Goal: Task Accomplishment & Management: Manage account settings

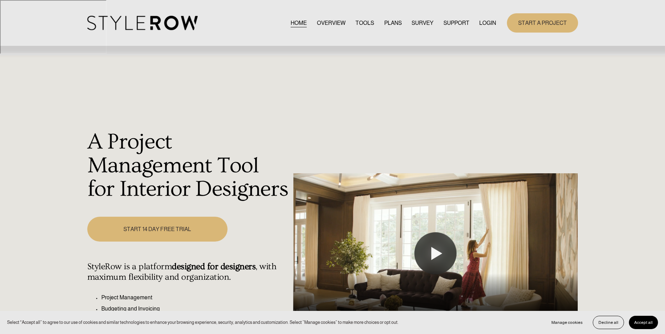
drag, startPoint x: 0, startPoint y: 0, endPoint x: 487, endPoint y: 23, distance: 487.9
click at [487, 23] on link "LOGIN" at bounding box center [487, 22] width 17 height 9
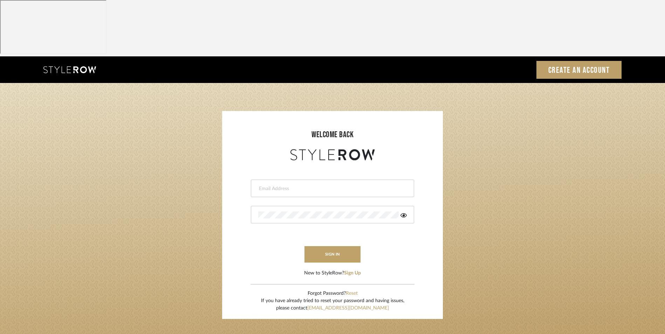
click at [303, 185] on input "email" at bounding box center [331, 188] width 147 height 7
type input "info@dmaestheticsdecor.com"
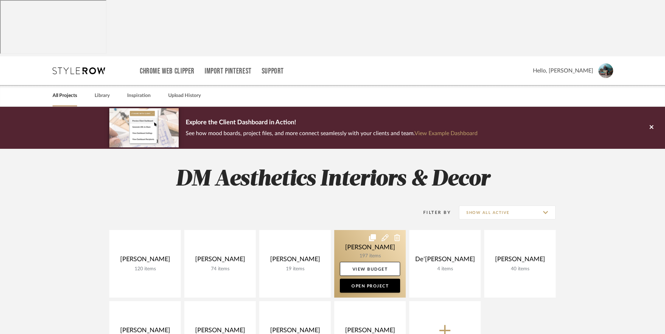
click at [361, 230] on link at bounding box center [369, 264] width 71 height 68
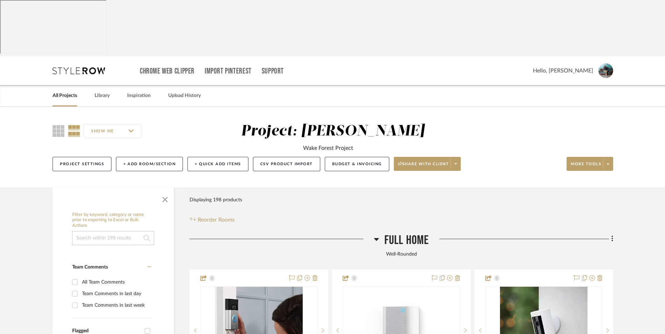
click at [376, 238] on icon at bounding box center [376, 239] width 5 height 3
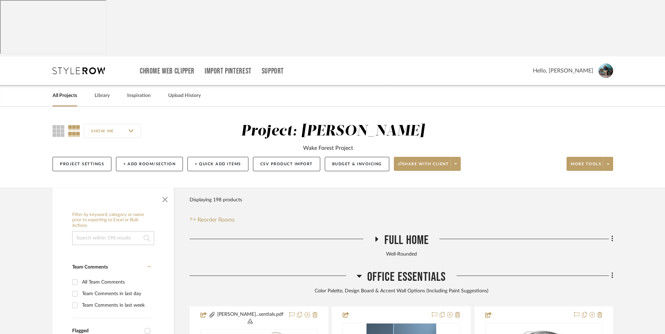
click at [361, 270] on h3 "Office Essentials" at bounding box center [401, 277] width 89 height 15
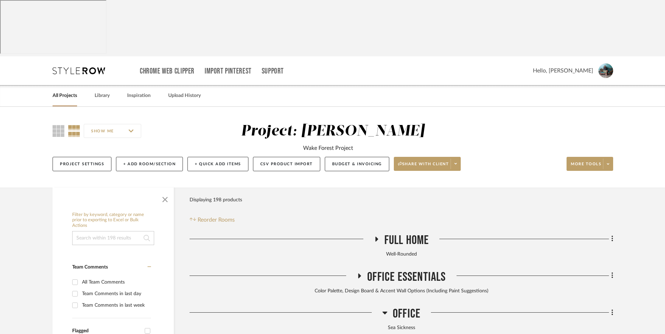
click at [386, 309] on icon at bounding box center [384, 313] width 5 height 8
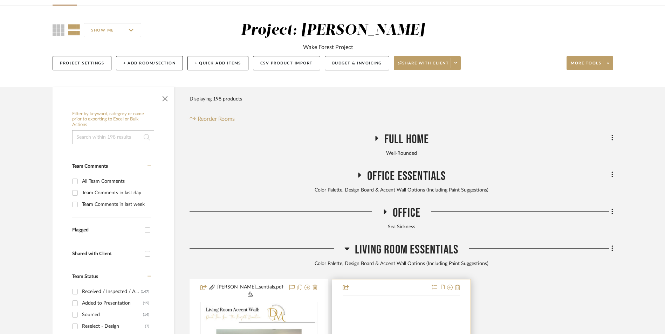
scroll to position [105, 0]
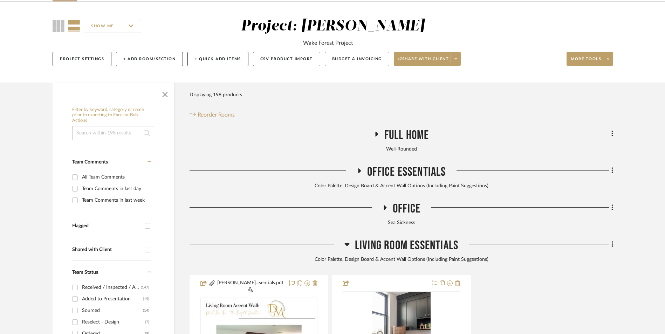
click at [385, 205] on icon at bounding box center [384, 207] width 8 height 5
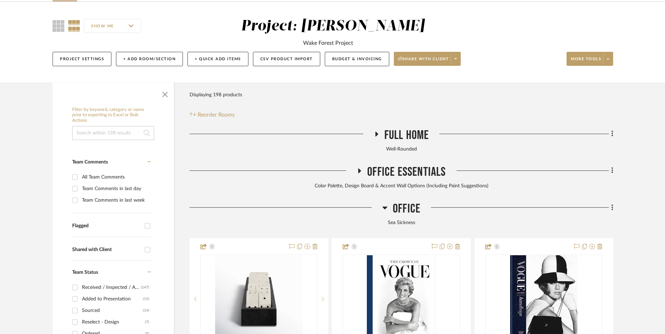
click at [382, 204] on icon at bounding box center [384, 208] width 5 height 8
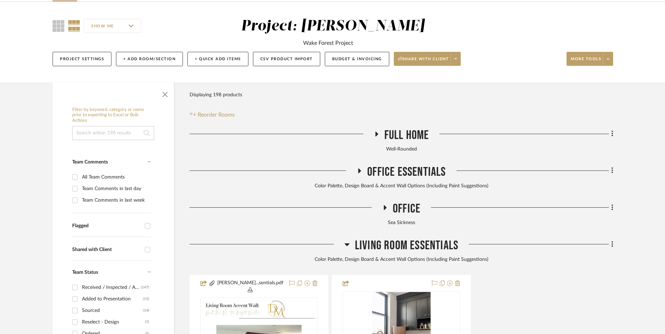
click at [347, 240] on icon at bounding box center [346, 244] width 5 height 8
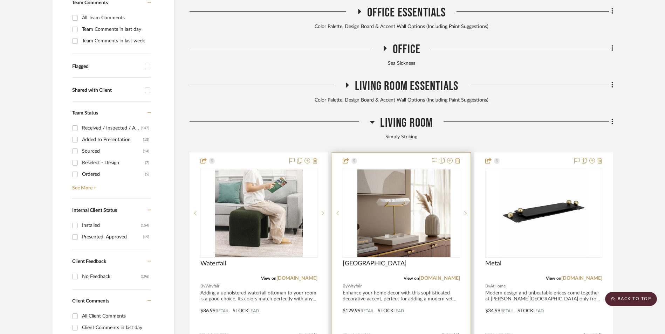
scroll to position [280, 0]
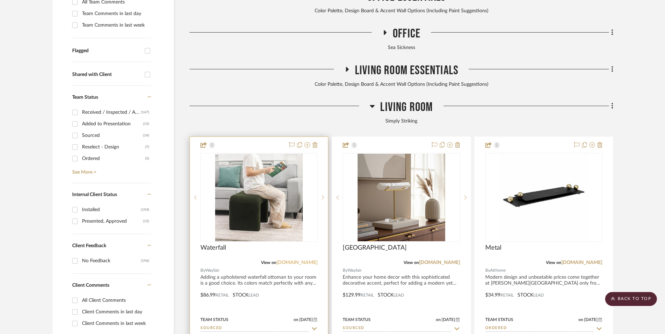
drag, startPoint x: 297, startPoint y: 206, endPoint x: 314, endPoint y: 204, distance: 17.3
click at [297, 260] on link "[DOMAIN_NAME]" at bounding box center [296, 262] width 41 height 5
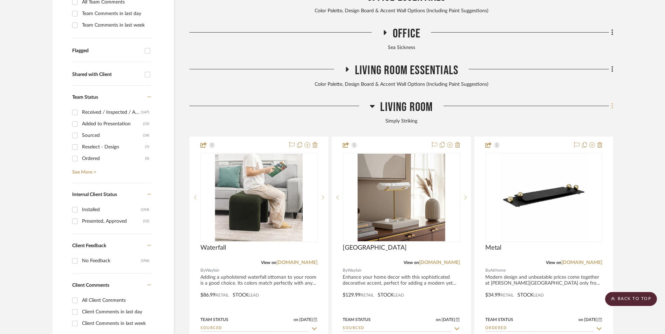
click at [612, 103] on icon at bounding box center [611, 106] width 1 height 6
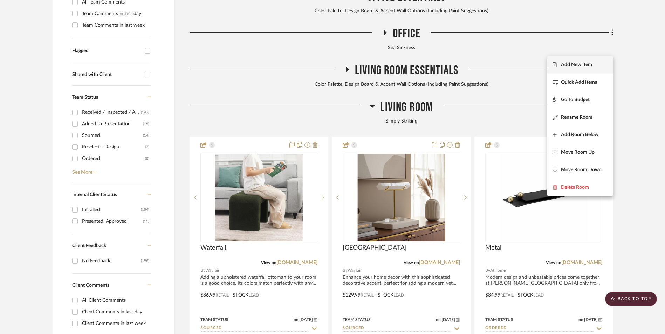
click at [596, 67] on span "Add New Item" at bounding box center [580, 65] width 55 height 6
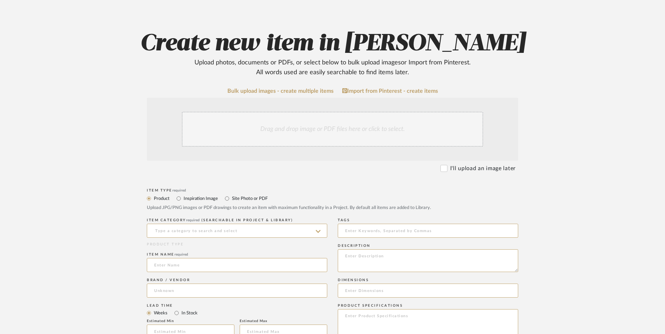
scroll to position [140, 0]
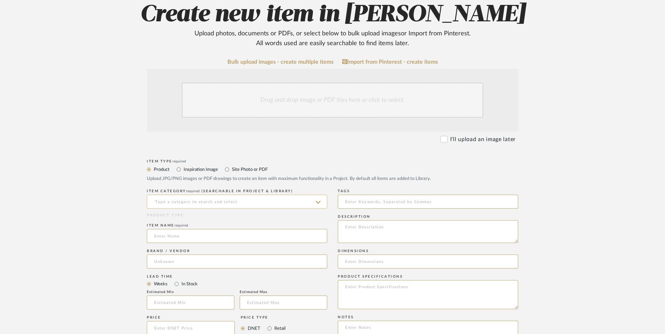
click at [218, 195] on input at bounding box center [237, 202] width 180 height 14
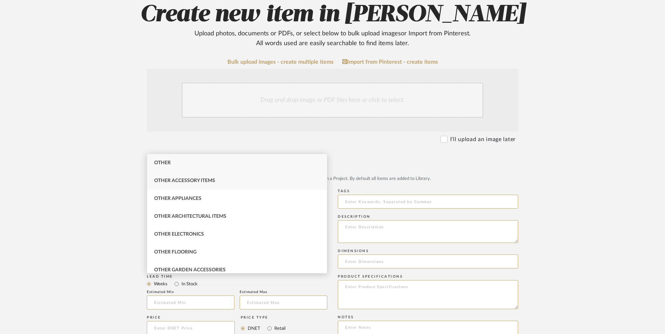
click at [203, 178] on div "Other Accessory Items" at bounding box center [237, 181] width 180 height 18
type input "Other Accessory Items"
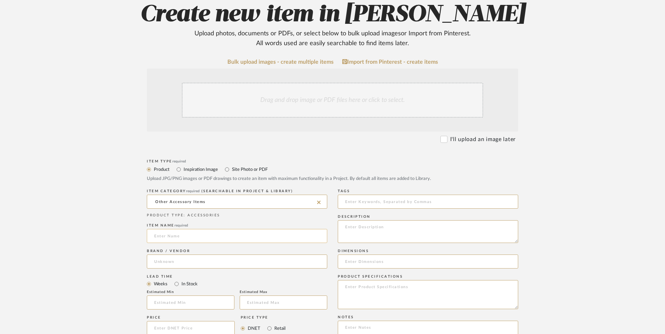
click at [184, 229] on input at bounding box center [237, 236] width 180 height 14
type input "Brass III"
click at [176, 255] on input at bounding box center [237, 262] width 180 height 14
type input "AtHome"
drag, startPoint x: 180, startPoint y: 222, endPoint x: 191, endPoint y: 237, distance: 18.9
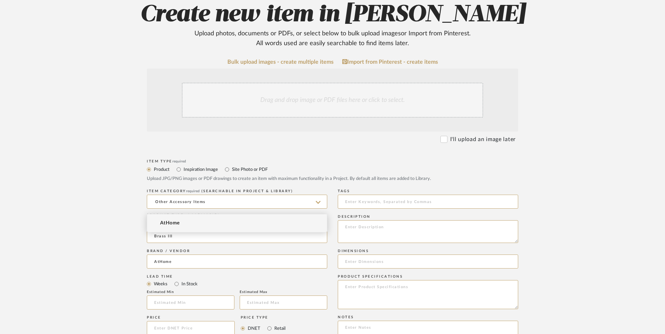
click at [180, 222] on mat-option "AtHome" at bounding box center [237, 223] width 180 height 18
click at [177, 280] on input "In Stock" at bounding box center [176, 284] width 8 height 8
radio input "true"
click at [269, 324] on input "Retail" at bounding box center [269, 328] width 8 height 8
radio input "true"
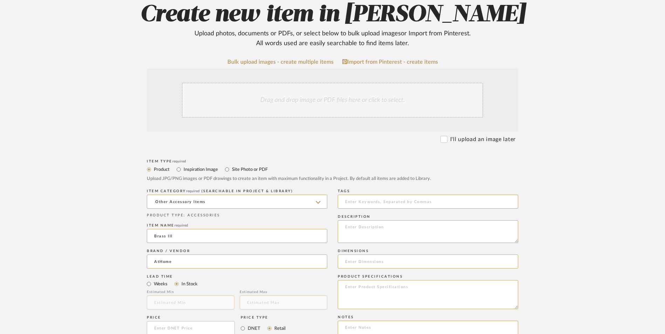
click at [202, 321] on input at bounding box center [191, 328] width 88 height 14
type input "$14.99"
click at [139, 274] on form "Bulk upload images - create multiple items Import from Pinterest - create items…" at bounding box center [332, 313] width 446 height 508
paste input "[URL][DOMAIN_NAME]"
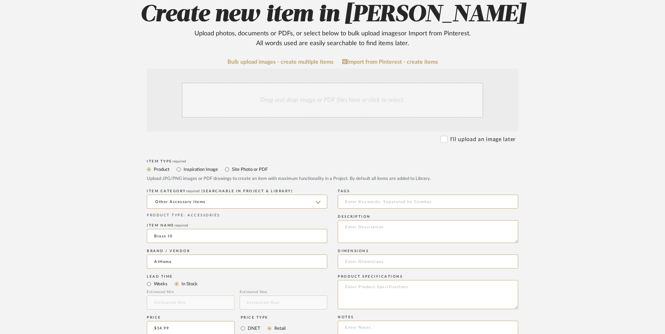
scroll to position [0, 30]
type input "[URL][DOMAIN_NAME]"
drag, startPoint x: 117, startPoint y: 225, endPoint x: 199, endPoint y: 251, distance: 86.1
click at [118, 226] on form "Bulk upload images - create multiple items Import from Pinterest - create items…" at bounding box center [332, 313] width 446 height 508
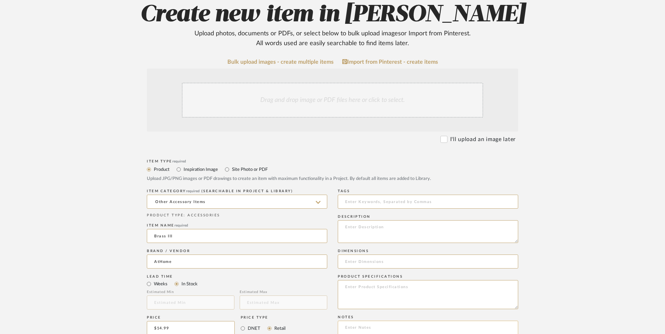
paste textarea "Option 1: ETA: SKU: Reviews - Stars Return | Refund Policy:"
drag, startPoint x: 367, startPoint y: 270, endPoint x: 310, endPoint y: 270, distance: 56.8
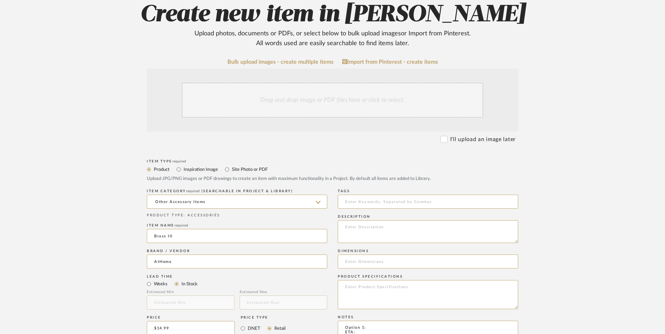
type textarea "Console Table Decor (Pair with Brass I & Brass II) ETA: [DATE] SKU: 6 Reviews -…"
click at [384, 220] on textarea at bounding box center [428, 231] width 180 height 23
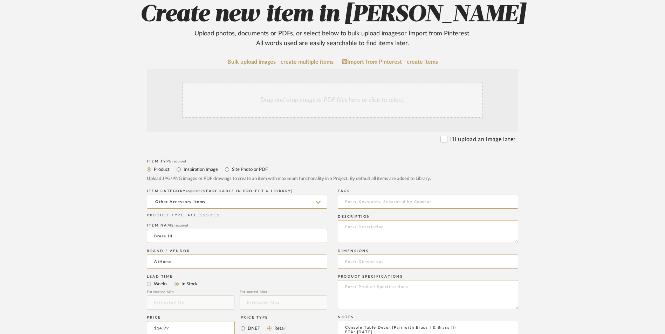
paste textarea "Add a touch of modern style and charm to any room with this trendy Marbled Bras…"
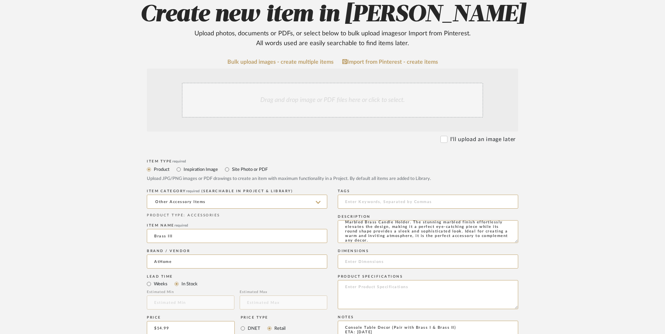
type textarea "Add a touch of modern style and charm to any room with this trendy Marbled Bras…"
paste textarea "191607480699"
type textarea "Console Table Decor (Pair with Brass I & Brass II) ETA: [DATE] SKU: 19160748069…"
drag, startPoint x: 394, startPoint y: 241, endPoint x: 401, endPoint y: 240, distance: 7.1
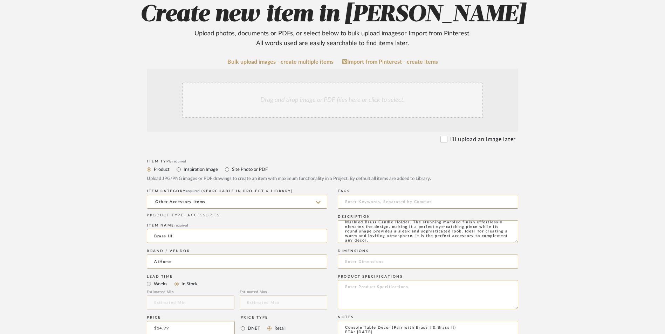
click at [394, 280] on textarea at bounding box center [428, 294] width 180 height 29
type textarea "Brass | Metal"
click at [393, 255] on input at bounding box center [428, 262] width 180 height 14
paste input "3.0" L x 3.0" W x 10.0" H"
type input "3.0" L x 3.0" W x 10.0" H"
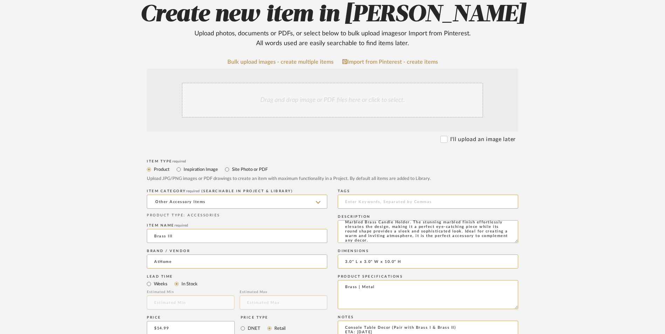
click at [322, 83] on div "Drag and drop image or PDF files here or click to select." at bounding box center [332, 100] width 301 height 35
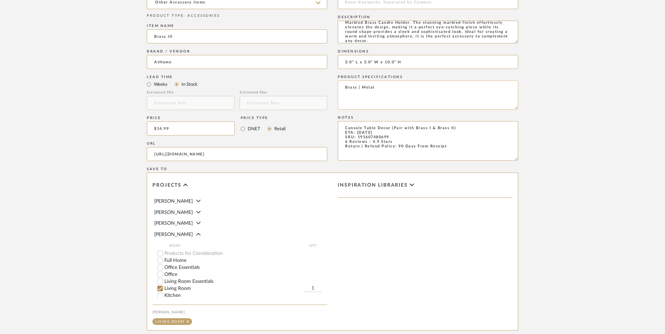
scroll to position [371, 0]
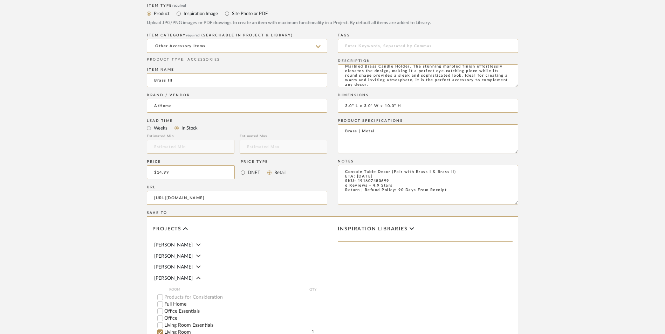
drag, startPoint x: 375, startPoint y: 115, endPoint x: 329, endPoint y: 114, distance: 45.9
click at [329, 114] on div "Item Type required Product Inspiration Image Site Photo or PDF Upload JPG/PNG i…" at bounding box center [332, 206] width 371 height 409
type textarea "TV Stand Decor (Pair with Brass I & Brass II) ETA: [DATE] SKU: 191607480699 6 R…"
click at [564, 116] on upload-items "Create new item in [PERSON_NAME] Upload photos, documents or PDFs, or select be…" at bounding box center [332, 82] width 665 height 692
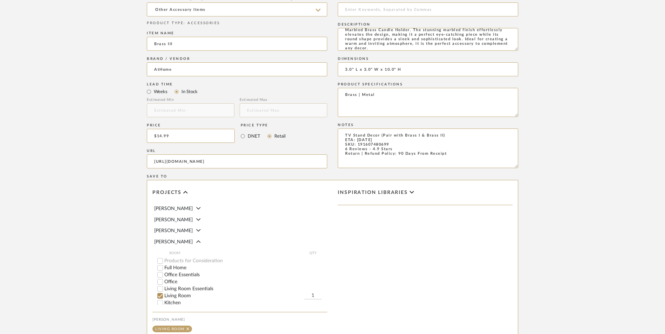
scroll to position [441, 0]
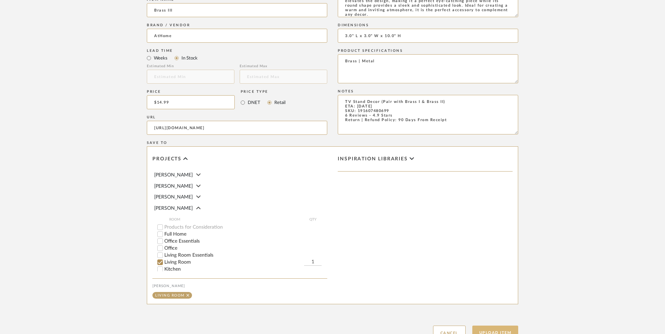
click at [510, 326] on button "Upload Item" at bounding box center [495, 333] width 46 height 14
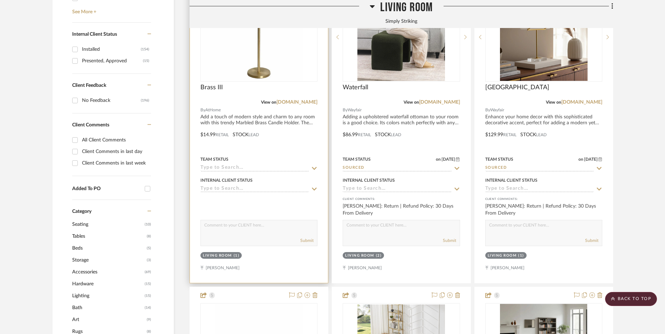
scroll to position [324, 0]
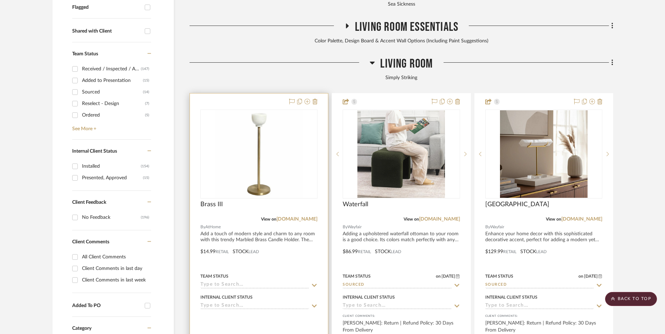
click at [242, 110] on img "0" at bounding box center [259, 154] width 88 height 88
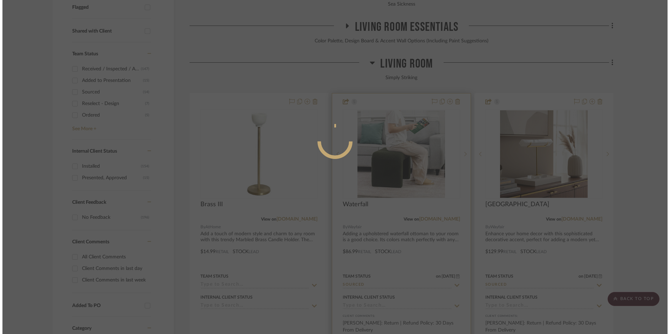
scroll to position [0, 0]
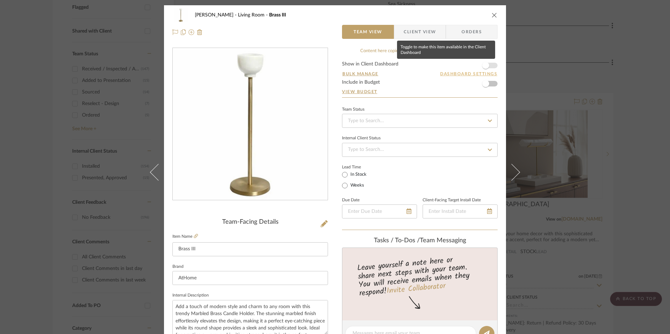
click at [484, 67] on span "button" at bounding box center [485, 65] width 7 height 7
click at [489, 85] on span "button" at bounding box center [485, 83] width 15 height 15
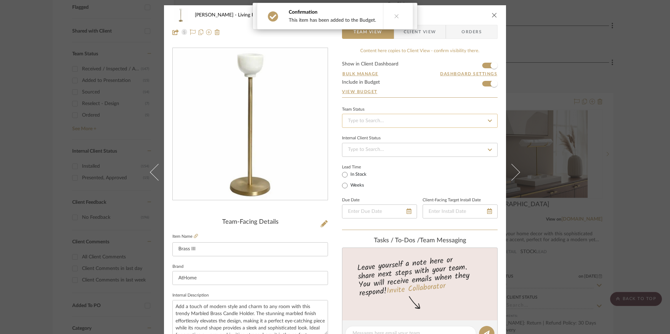
click at [444, 118] on input at bounding box center [420, 121] width 156 height 14
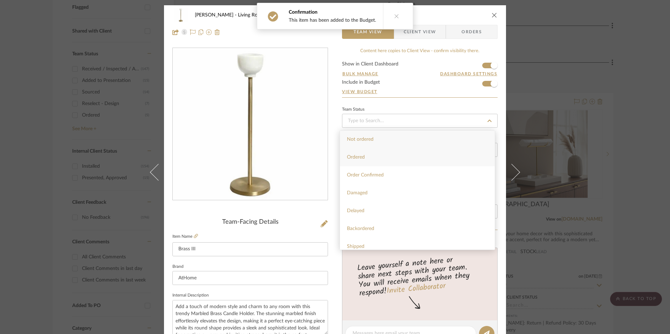
click at [409, 157] on div "Ordered" at bounding box center [417, 158] width 155 height 18
type input "[DATE]"
type input "Ordered"
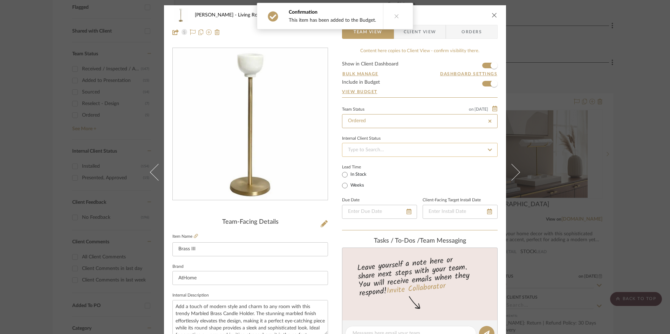
type input "[DATE]"
type input "Ordered"
click at [381, 152] on input at bounding box center [420, 150] width 156 height 14
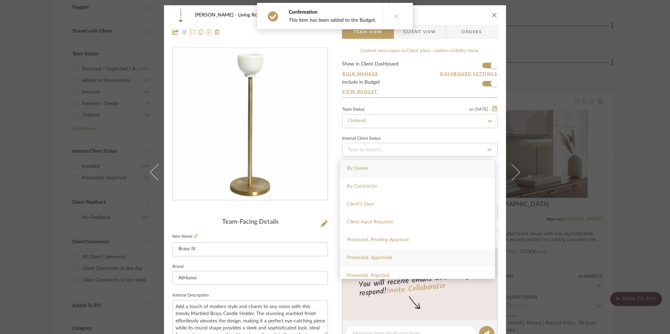
click at [382, 260] on span "Presented, Approved" at bounding box center [369, 257] width 45 height 5
type input "[DATE]"
type input "Presented, Approved"
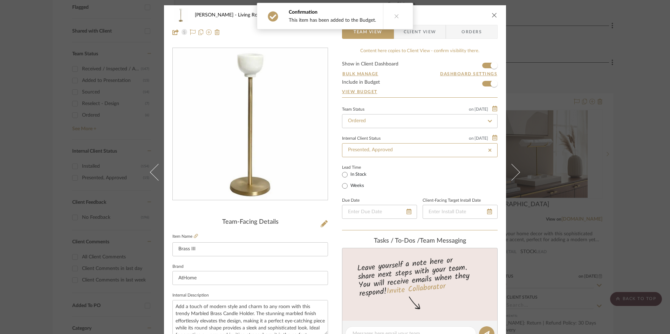
type input "[DATE]"
type input "Presented, Approved"
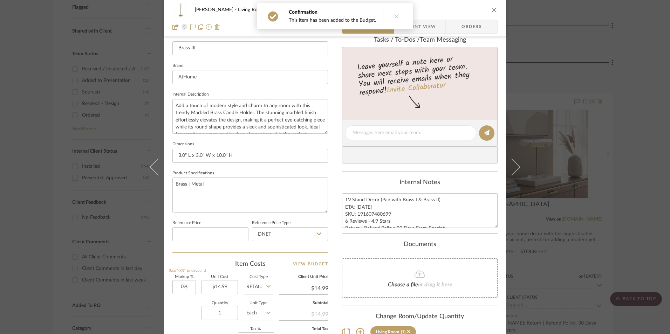
scroll to position [245, 0]
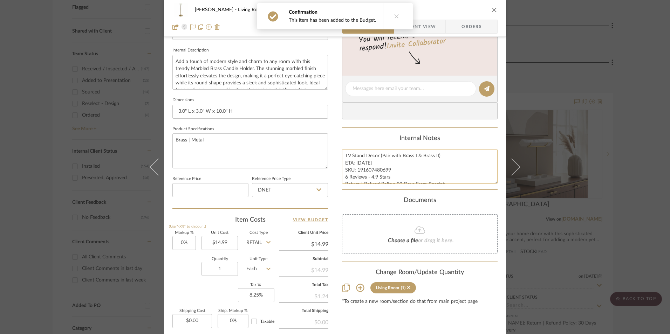
click at [373, 173] on textarea "TV Stand Decor (Pair with Brass I & Brass II) ETA: [DATE] SKU: 191607480699 6 R…" at bounding box center [420, 166] width 156 height 35
drag, startPoint x: 388, startPoint y: 169, endPoint x: 356, endPoint y: 171, distance: 32.3
click at [356, 171] on textarea "TV Stand Decor (Pair with Brass I & Brass II) ETA: [DATE] SKU: 191607480699 6 R…" at bounding box center [420, 166] width 156 height 35
click at [283, 195] on input "DNET" at bounding box center [290, 190] width 76 height 14
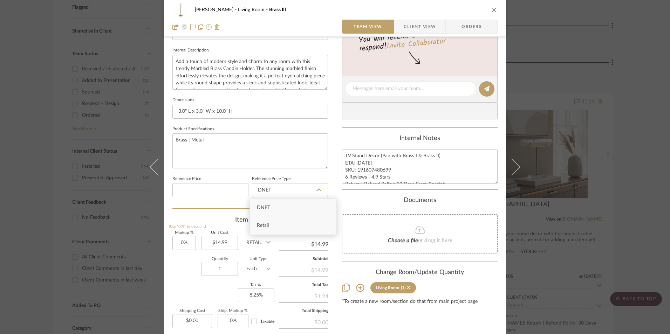
click at [272, 229] on div "Retail" at bounding box center [293, 226] width 87 height 18
type input "Retail"
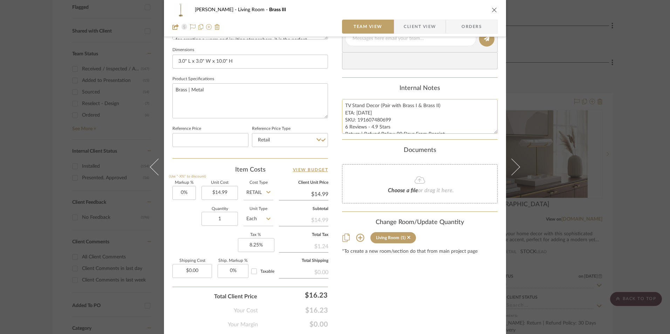
scroll to position [318, 0]
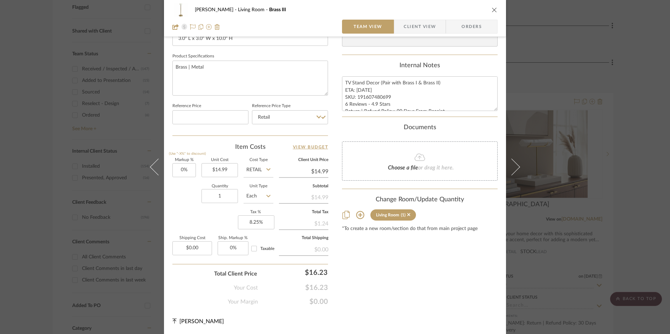
click at [470, 27] on span "Orders" at bounding box center [472, 27] width 36 height 14
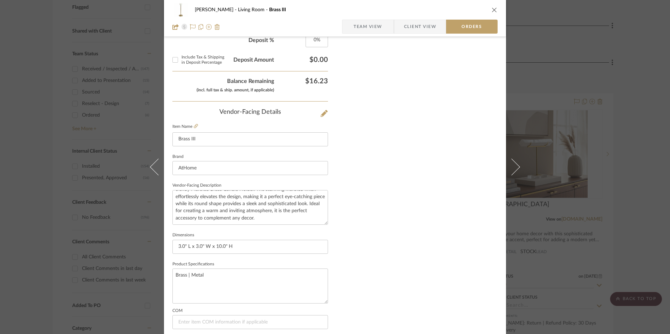
scroll to position [411, 0]
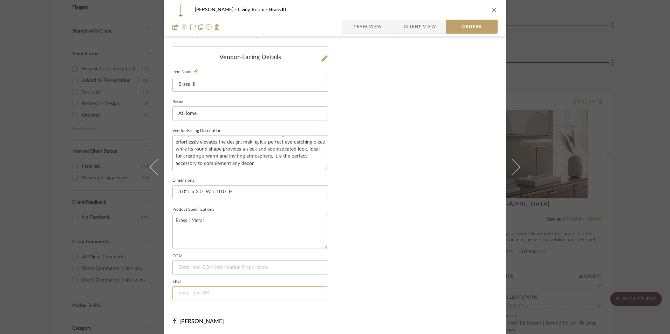
click at [213, 289] on input at bounding box center [250, 294] width 156 height 14
paste input "191607480699"
type input "191607480699"
click at [370, 29] on span "Team View" at bounding box center [368, 27] width 29 height 14
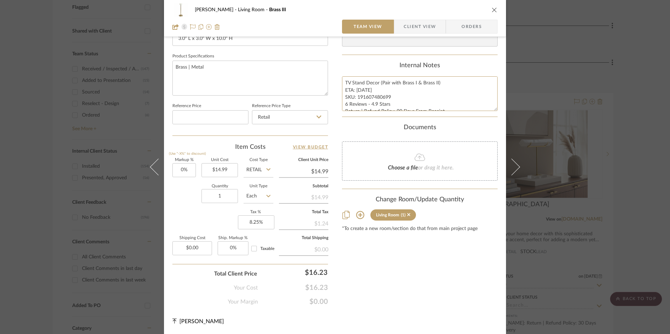
scroll to position [7, 0]
drag, startPoint x: 343, startPoint y: 81, endPoint x: 399, endPoint y: 108, distance: 62.2
click at [466, 114] on summary-project-notes "Internal Notes TV Stand Decor (Pair with Brass I & Brass II) ETA: [DATE] SKU: 1…" at bounding box center [420, 89] width 156 height 55
click at [417, 30] on span "Client View" at bounding box center [420, 27] width 32 height 14
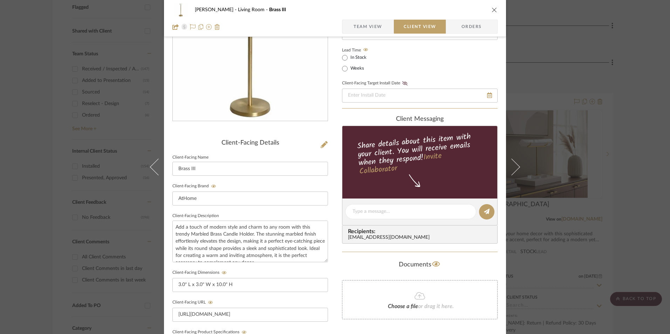
scroll to position [114, 0]
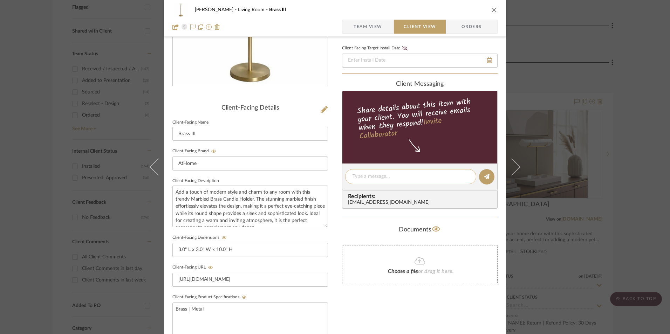
click at [370, 176] on textarea at bounding box center [410, 176] width 116 height 7
paste textarea "TV Stand Decor (Pair with Brass I & Brass II) ETA: [DATE] SKU: 191607480699 6 R…"
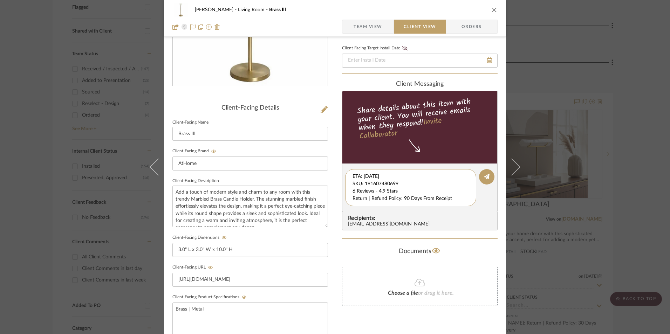
scroll to position [7, 0]
drag, startPoint x: 351, startPoint y: 177, endPoint x: 479, endPoint y: 208, distance: 132.0
click at [479, 208] on editor-of-message "TV Stand Decor (Pair with Brass I & Brass II) ETA: [DATE] SKU: 191607480699 6 R…" at bounding box center [420, 188] width 156 height 49
type textarea "TV Stand Decor (Pair with Brass I & Brass II)"
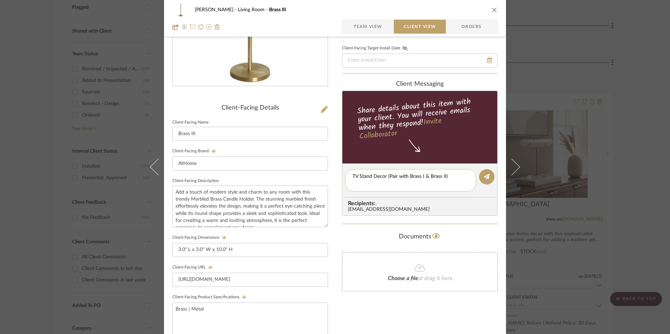
scroll to position [0, 0]
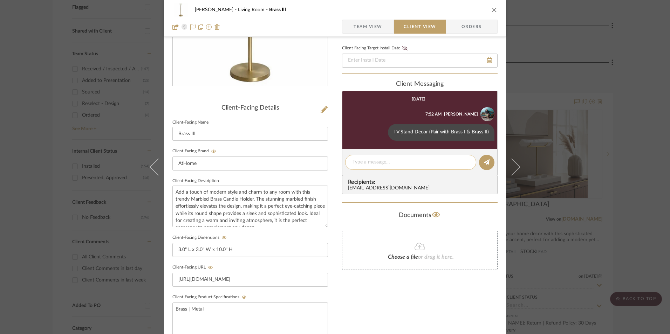
click at [364, 165] on textarea at bounding box center [410, 162] width 116 height 7
paste textarea "TV Stand Decor (Pair with Brass I & Brass II) ETA: [DATE] SKU: 191607480699 6 R…"
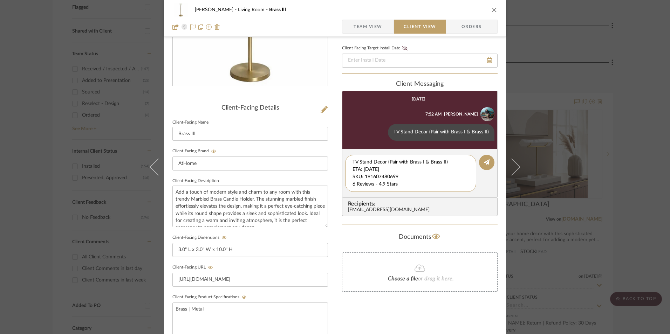
drag, startPoint x: 403, startPoint y: 168, endPoint x: 321, endPoint y: 149, distance: 84.1
click at [320, 149] on div "[PERSON_NAME] Living Room Brass III Team View Client View Orders Client-Facing …" at bounding box center [335, 182] width 342 height 583
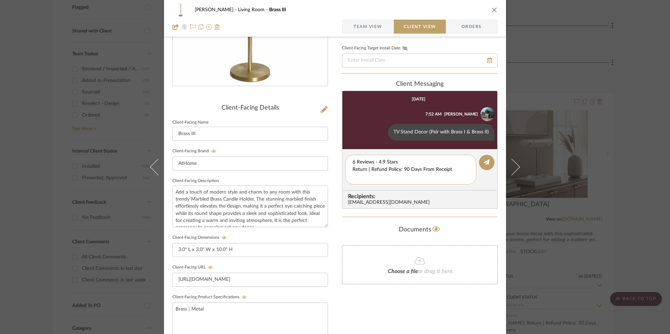
click at [352, 170] on textarea "6 Reviews - 4.9 Stars Return | Refund Policy: 90 Days From Receipt" at bounding box center [410, 170] width 116 height 22
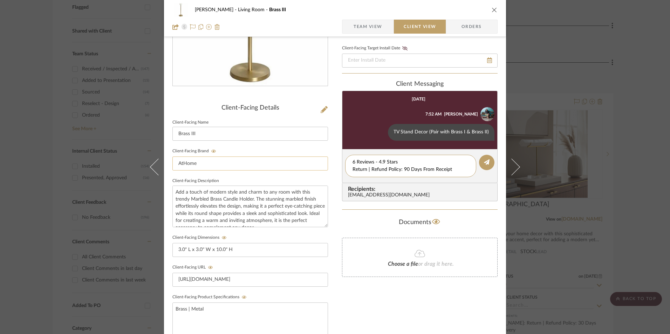
drag, startPoint x: 451, startPoint y: 169, endPoint x: 320, endPoint y: 170, distance: 130.7
click at [317, 170] on div "[PERSON_NAME] Living Room Brass III Team View Client View Orders Client-Facing …" at bounding box center [335, 182] width 342 height 583
type textarea "6 Reviews - 4.9 Stars"
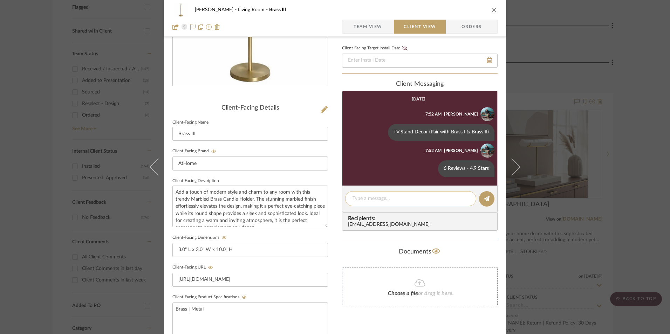
click at [378, 198] on textarea at bounding box center [410, 198] width 116 height 7
paste textarea "Return | Refund Policy: 90 Days From Receipt"
type textarea "Return | Refund Policy: 90 Days From Receipt"
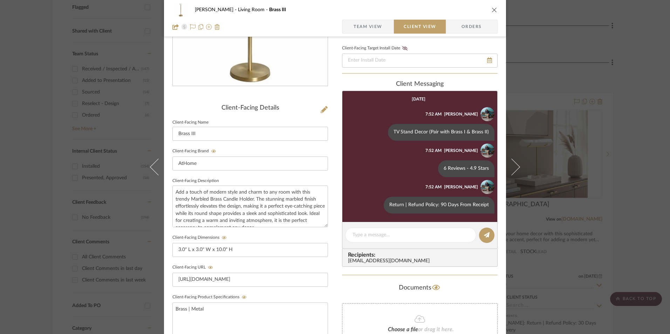
click at [492, 10] on icon "close" at bounding box center [495, 10] width 6 height 6
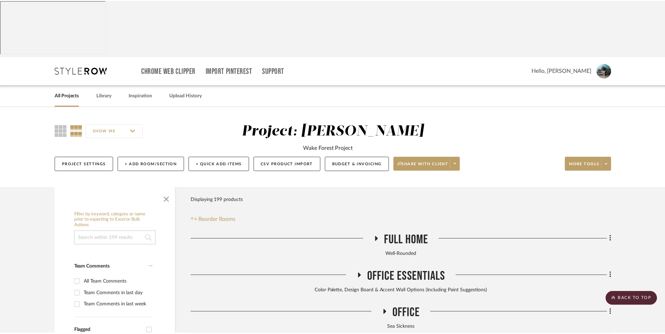
scroll to position [324, 0]
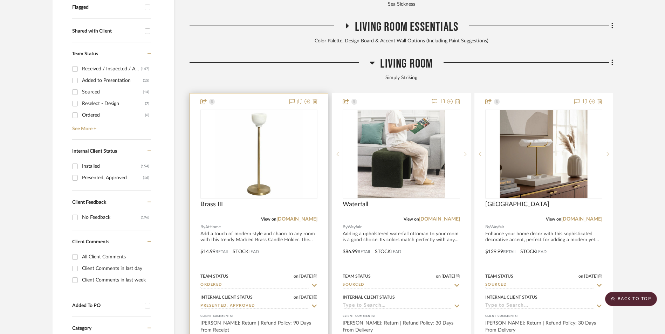
click at [267, 136] on img "0" at bounding box center [259, 154] width 88 height 88
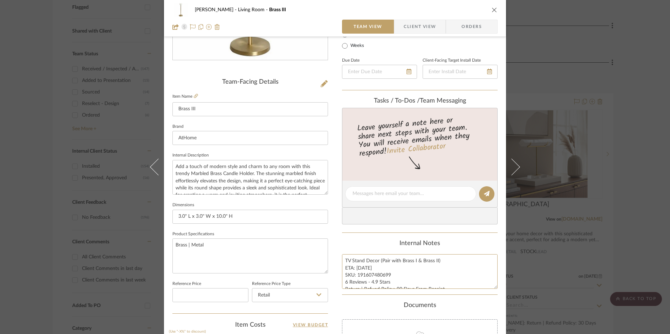
scroll to position [7, 0]
drag, startPoint x: 343, startPoint y: 259, endPoint x: 439, endPoint y: 292, distance: 102.0
click at [459, 295] on summary-project-notes "Internal Notes TV Stand Decor (Pair with Brass I & Brass II) ETA: [DATE] SKU: 1…" at bounding box center [420, 267] width 156 height 55
click at [493, 7] on icon "close" at bounding box center [495, 10] width 6 height 6
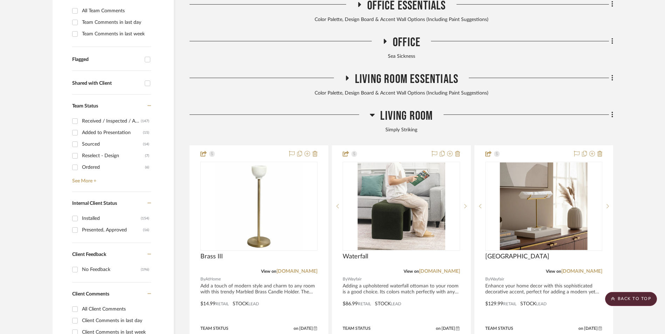
scroll to position [254, 0]
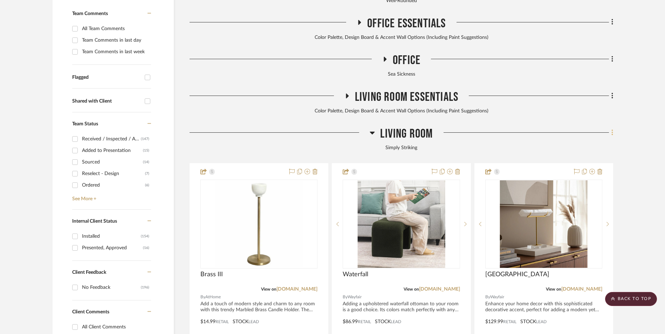
click at [610, 128] on fa-icon at bounding box center [611, 134] width 5 height 12
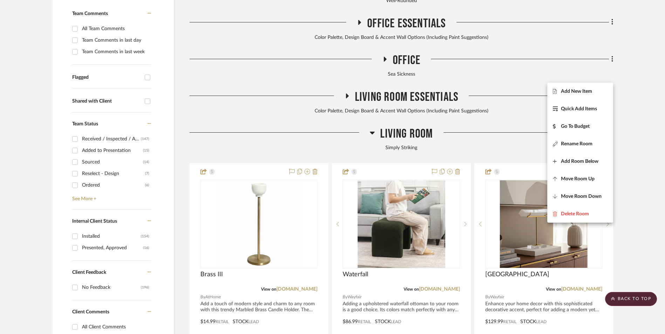
click at [586, 91] on span "Add New Item" at bounding box center [576, 92] width 31 height 6
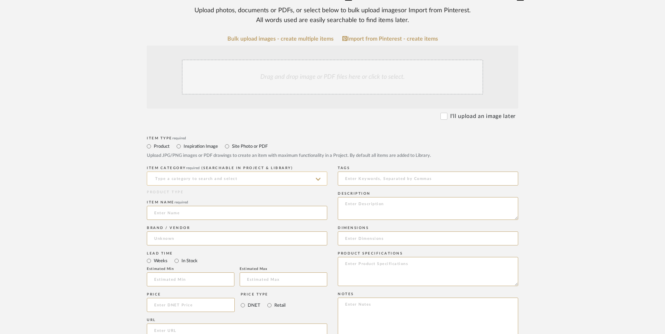
scroll to position [175, 0]
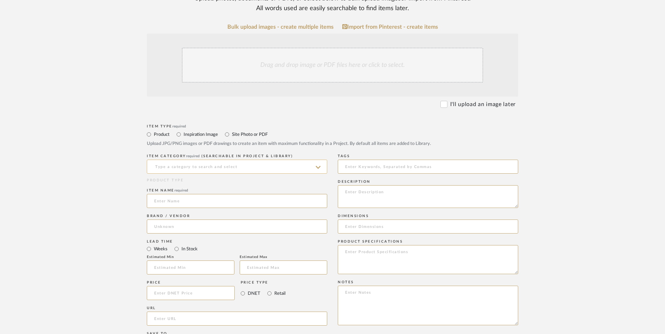
click at [240, 160] on input at bounding box center [237, 167] width 180 height 14
click at [212, 126] on span "Other Accessory Items" at bounding box center [184, 127] width 61 height 5
type input "Other Accessory Items"
click at [206, 194] on input at bounding box center [237, 201] width 180 height 14
type input "Brass II"
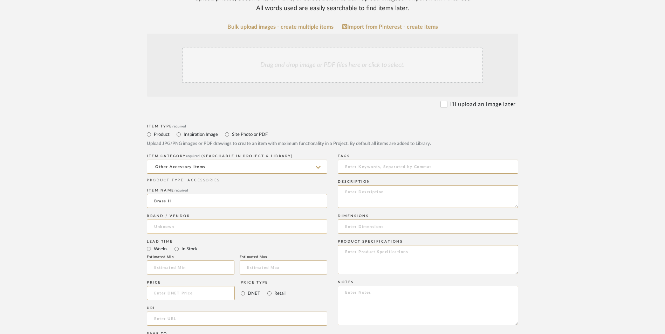
click at [178, 220] on input at bounding box center [237, 227] width 180 height 14
click at [178, 188] on span "AtHome" at bounding box center [170, 188] width 20 height 6
type input "AtHome"
click at [177, 245] on input "In Stock" at bounding box center [176, 249] width 8 height 8
radio input "true"
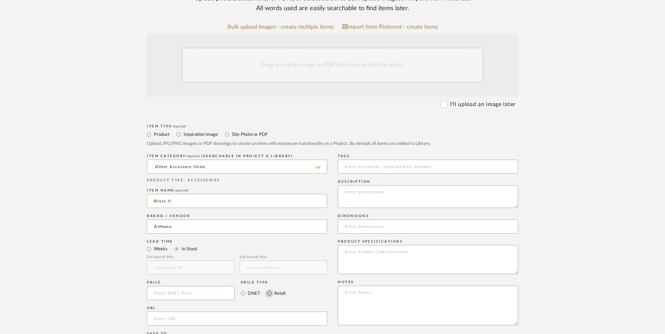
click at [272, 289] on input "Retail" at bounding box center [269, 293] width 8 height 8
radio input "true"
click at [382, 286] on textarea at bounding box center [428, 306] width 180 height 40
paste textarea "TV Stand Decor (Pair with Brass I & Brass II) ETA: [DATE] SKU: 191607480699 6 R…"
click at [441, 286] on textarea "TV Stand Decor (Pair with Brass I & Brass II) ETA: [DATE] SKU: 191607480699 6 R…" at bounding box center [428, 306] width 180 height 40
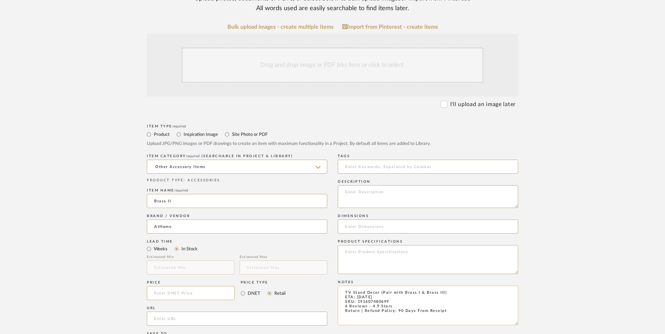
click at [348, 286] on textarea "TV Stand Decor (Pair with Brass I & Brass III) ETA: [DATE] SKU: 191607480699 6 …" at bounding box center [428, 306] width 180 height 40
drag, startPoint x: 378, startPoint y: 249, endPoint x: 372, endPoint y: 250, distance: 5.6
click at [372, 286] on textarea "TV Stand Decor (Pair with Brass I & Brass III) ETA: [DATE] SKU: 191607480699 4 …" at bounding box center [428, 306] width 180 height 40
type textarea "TV Stand Decor (Pair with Brass I & Brass III) ETA: [DATE] SKU: 191607480699 4 …"
click at [401, 185] on textarea at bounding box center [428, 196] width 180 height 23
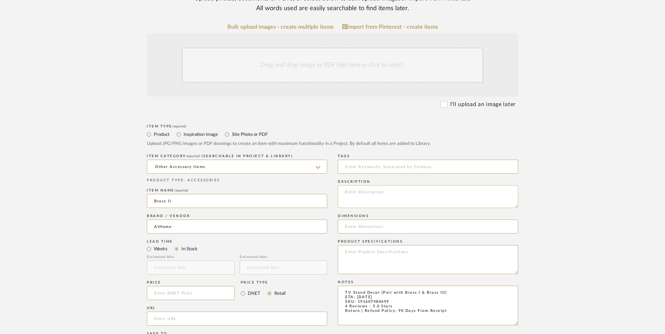
paste textarea "Add a touch of modern style and charm to any room with this trendy Marbled Bras…"
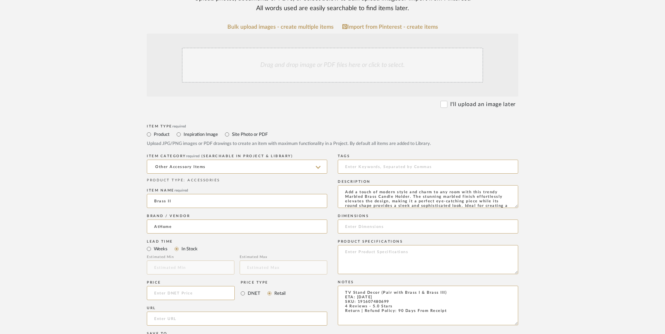
scroll to position [9, 0]
type textarea "Add a touch of modern style and charm to any room with this trendy Marbled Bras…"
click at [338, 48] on div "Drag and drop image or PDF files here or click to select." at bounding box center [332, 65] width 301 height 35
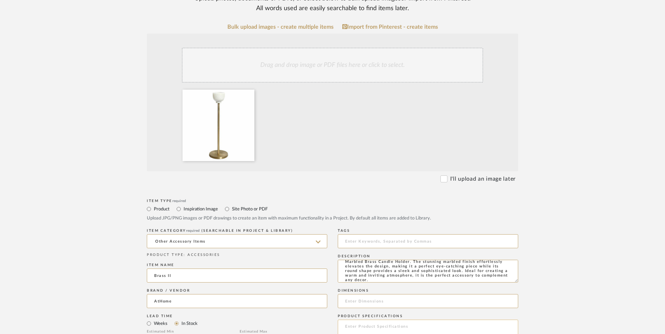
click at [393, 320] on textarea at bounding box center [428, 334] width 180 height 29
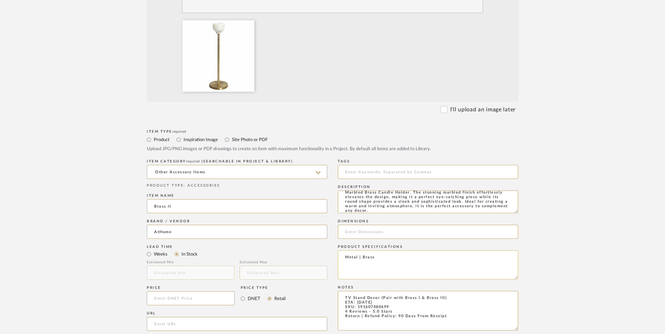
scroll to position [245, 0]
type textarea "Metal | Brass"
click at [376, 224] on input at bounding box center [428, 231] width 180 height 14
paste input "191607480705"
type input "191607480705"
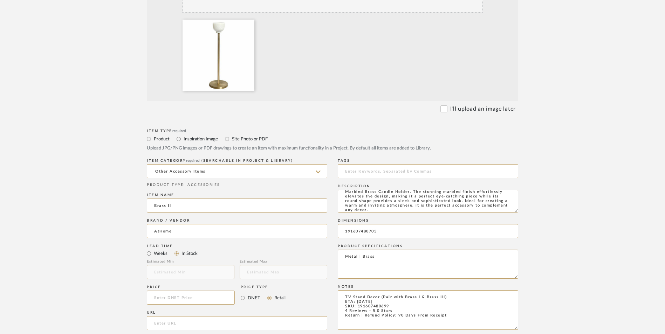
drag, startPoint x: 391, startPoint y: 175, endPoint x: 287, endPoint y: 174, distance: 103.4
click at [287, 174] on div "Item Type required Product Inspiration Image Site Photo or PDF Upload JPG/PNG i…" at bounding box center [332, 331] width 371 height 409
drag, startPoint x: 389, startPoint y: 249, endPoint x: 381, endPoint y: 250, distance: 8.1
click at [381, 290] on textarea "TV Stand Decor (Pair with Brass I & Brass III) ETA: [DATE] SKU: 191607480699 4 …" at bounding box center [428, 310] width 180 height 40
click at [380, 290] on textarea "TV Stand Decor (Pair with Brass I & Brass III) ETA: [DATE] SKU: 191607480699 4 …" at bounding box center [428, 310] width 180 height 40
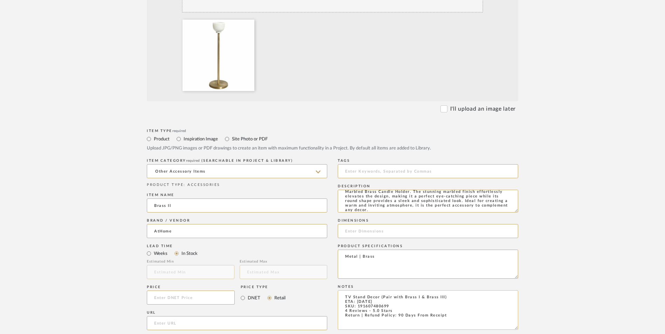
drag, startPoint x: 389, startPoint y: 250, endPoint x: 357, endPoint y: 251, distance: 31.9
click at [357, 290] on textarea "TV Stand Decor (Pair with Brass I & Brass III) ETA: [DATE] SKU: 191607480699 4 …" at bounding box center [428, 310] width 180 height 40
paste textarea "705"
type textarea "TV Stand Decor (Pair with Brass I & Brass III) ETA: [DATE] SKU: 191607480705 4 …"
click at [390, 224] on input at bounding box center [428, 231] width 180 height 14
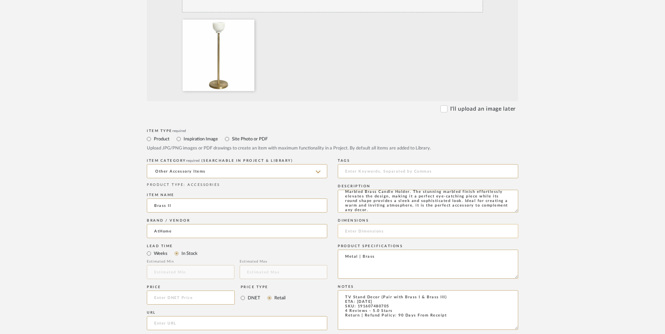
paste input "3.0" L x 3.0" W x 8.0" H"
type input "3.0" L x 3.0" W x 8.0" H"
click at [194, 291] on input at bounding box center [191, 298] width 88 height 14
type input "$12.99"
click at [120, 247] on form "Bulk upload images - create multiple items Import from Pinterest - create items…" at bounding box center [332, 245] width 446 height 583
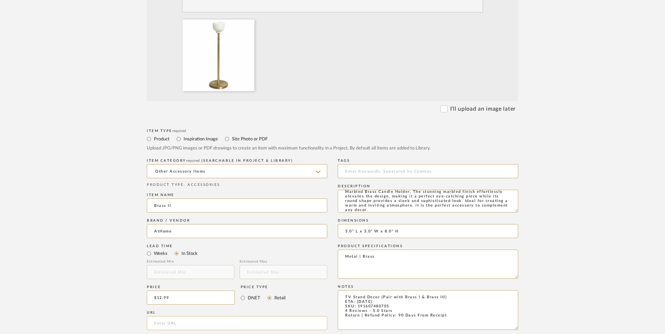
click at [174, 316] on input "url" at bounding box center [237, 323] width 180 height 14
paste input "[URL][DOMAIN_NAME]"
type input "[URL][DOMAIN_NAME]"
click at [90, 225] on upload-items "Create new item in [PERSON_NAME] Upload photos, documents or PDFs, or select be…" at bounding box center [332, 208] width 665 height 692
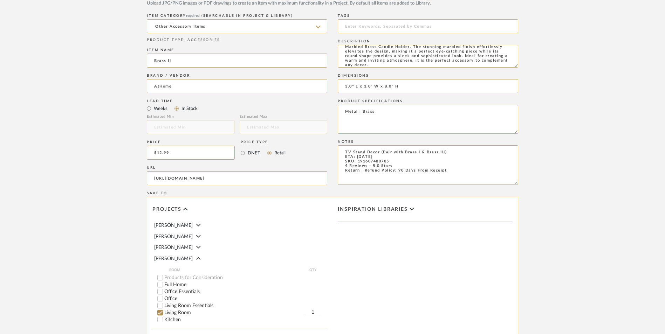
scroll to position [420, 0]
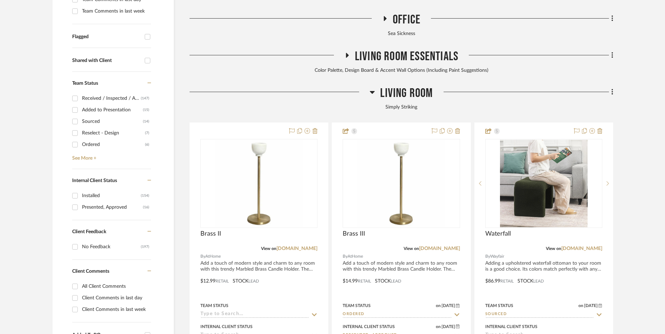
scroll to position [324, 0]
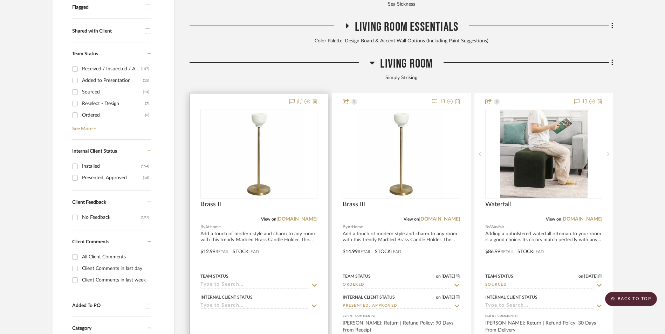
click at [258, 112] on img at bounding box center [259, 154] width 88 height 88
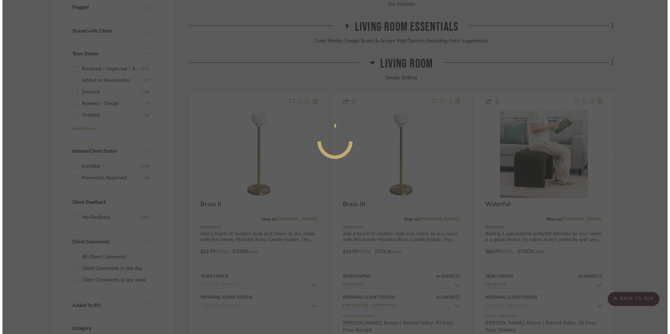
scroll to position [0, 0]
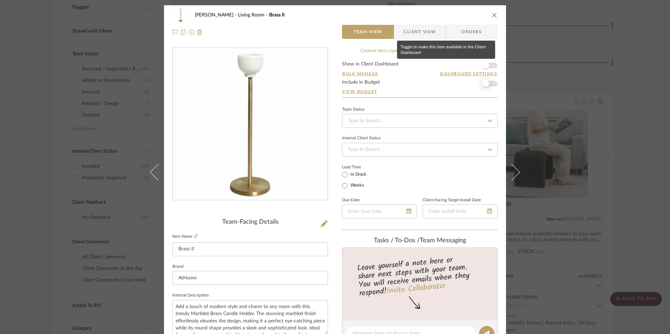
drag, startPoint x: 486, startPoint y: 67, endPoint x: 488, endPoint y: 83, distance: 15.9
click at [486, 67] on span "button" at bounding box center [485, 65] width 15 height 15
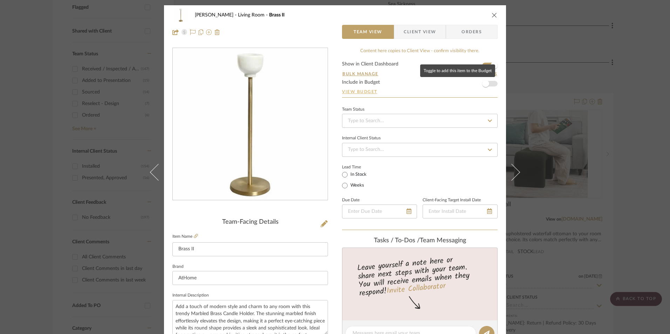
click at [488, 85] on span "button" at bounding box center [485, 83] width 15 height 15
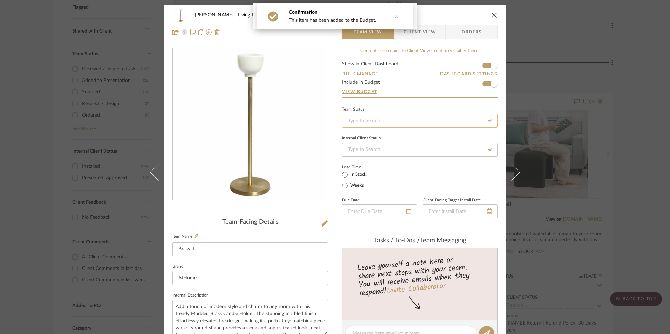
click at [426, 120] on input at bounding box center [420, 121] width 156 height 14
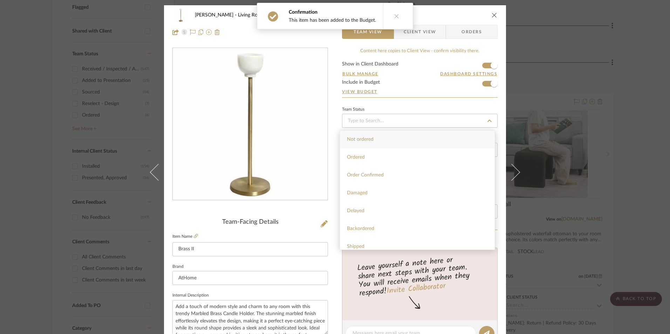
drag, startPoint x: 404, startPoint y: 157, endPoint x: 390, endPoint y: 182, distance: 28.7
click at [404, 157] on div "Ordered" at bounding box center [417, 158] width 155 height 18
type input "[DATE]"
type input "Ordered"
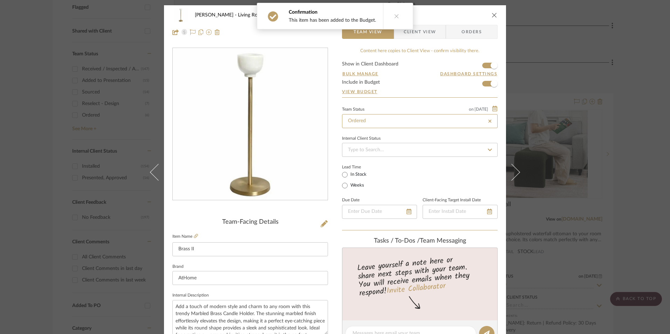
type input "[DATE]"
type input "Ordered"
click at [384, 155] on input at bounding box center [420, 150] width 156 height 14
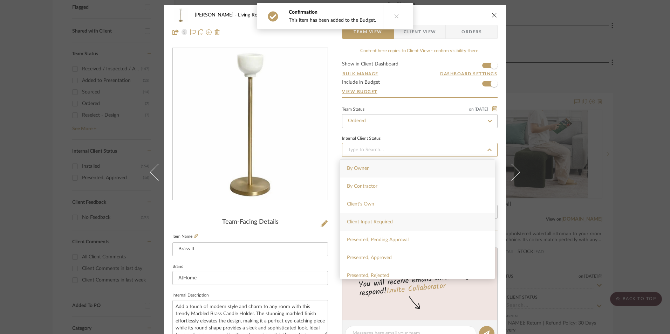
scroll to position [35, 0]
click at [388, 226] on div "Presented, Approved" at bounding box center [417, 223] width 155 height 18
type input "[DATE]"
type input "Presented, Approved"
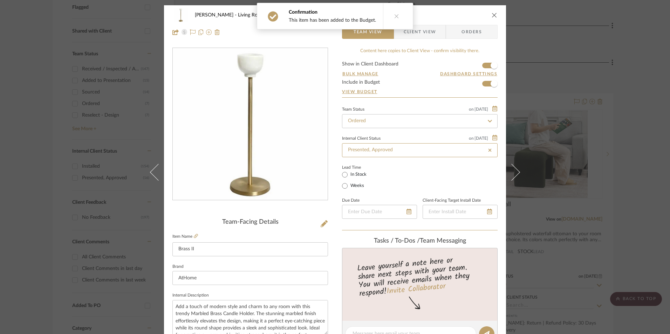
type input "[DATE]"
type input "Presented, Approved"
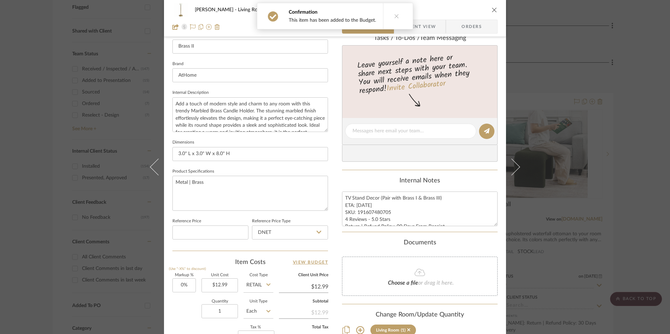
scroll to position [245, 0]
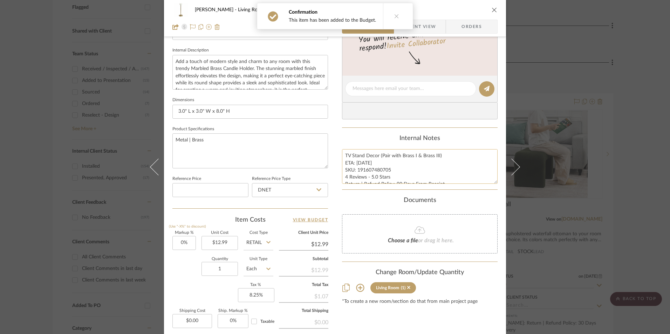
click at [378, 170] on textarea "TV Stand Decor (Pair with Brass I & Brass III) ETA: [DATE] SKU: 191607480705 4 …" at bounding box center [420, 166] width 156 height 35
drag, startPoint x: 388, startPoint y: 170, endPoint x: 355, endPoint y: 171, distance: 32.9
click at [355, 171] on textarea "TV Stand Decor (Pair with Brass I & Brass III) ETA: [DATE] SKU: 191607480705 4 …" at bounding box center [420, 166] width 156 height 35
click at [297, 190] on input "DNET" at bounding box center [290, 190] width 76 height 14
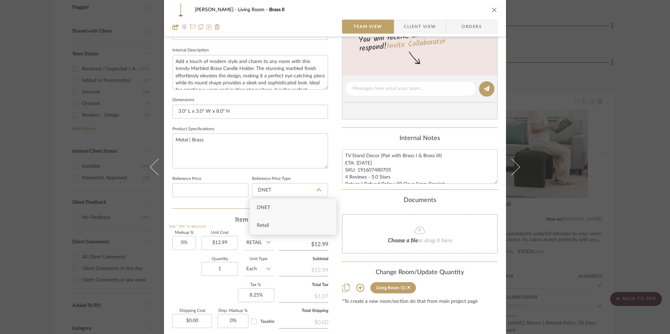
click at [297, 228] on div "Retail" at bounding box center [293, 226] width 87 height 18
type input "Retail"
click at [334, 203] on div "[PERSON_NAME] Living Room Brass II Team View Client View Orders Team-Facing Det…" at bounding box center [335, 83] width 342 height 647
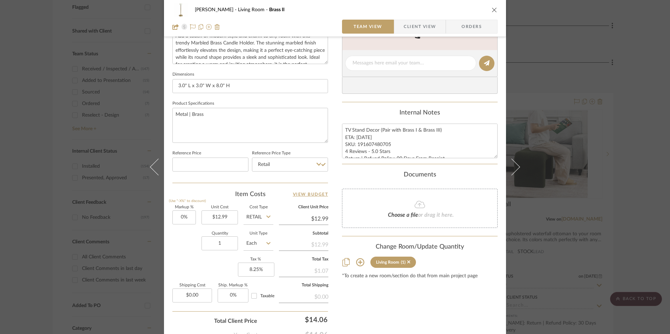
scroll to position [315, 0]
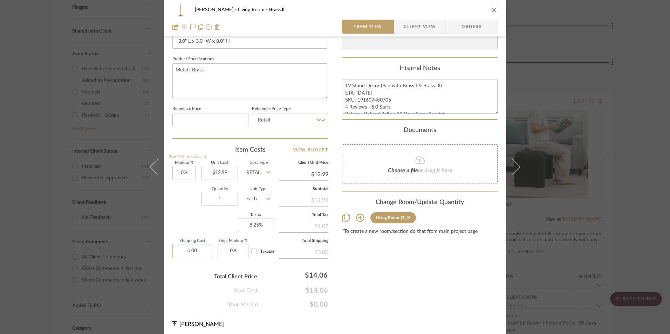
click at [190, 251] on input "0.00" at bounding box center [192, 251] width 40 height 14
type input "$6.00"
drag, startPoint x: 397, startPoint y: 280, endPoint x: 402, endPoint y: 276, distance: 7.0
click at [397, 280] on div "Content here copies to Client View - confirm visibility there. Show in Client D…" at bounding box center [420, 20] width 156 height 577
click at [475, 30] on span "Orders" at bounding box center [472, 27] width 36 height 14
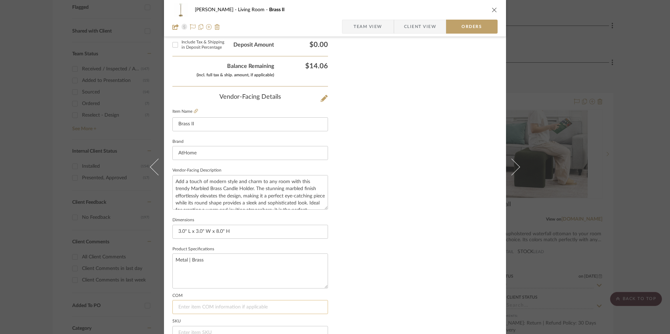
scroll to position [411, 0]
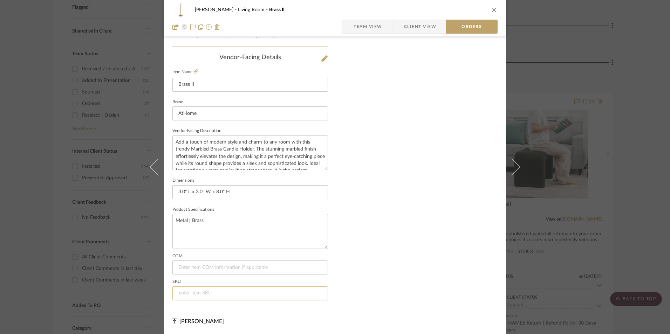
click at [202, 292] on input at bounding box center [250, 294] width 156 height 14
paste input "191607480705"
type input "191607480705"
click at [375, 32] on span "Team View" at bounding box center [368, 27] width 29 height 14
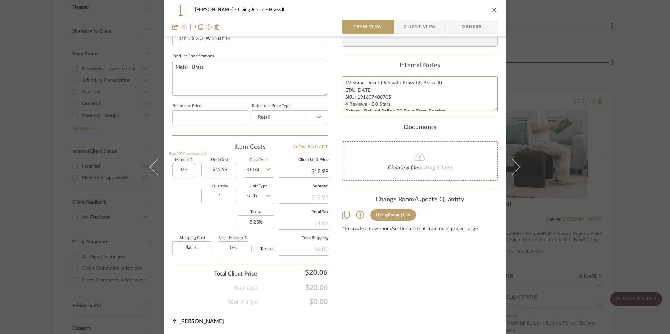
scroll to position [7, 0]
drag, startPoint x: 342, startPoint y: 82, endPoint x: 418, endPoint y: 117, distance: 83.7
click at [486, 123] on div "Content here copies to Client View - confirm visibility there. Show in Client D…" at bounding box center [420, 18] width 156 height 577
click at [421, 30] on span "Client View" at bounding box center [420, 27] width 32 height 14
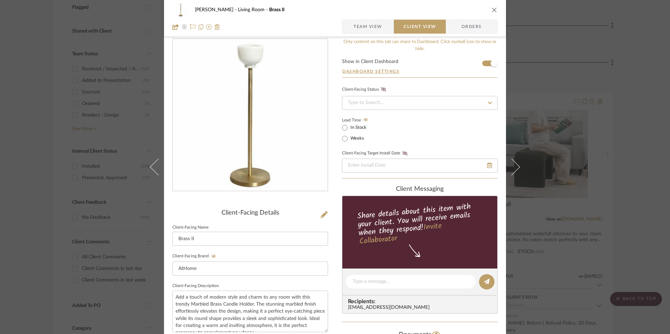
scroll to position [79, 0]
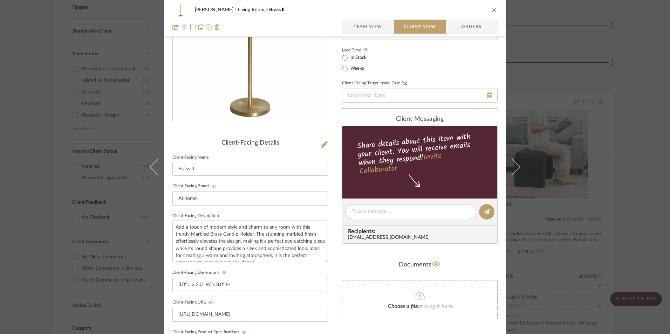
click at [366, 213] on textarea at bounding box center [410, 211] width 116 height 7
paste textarea "TV Stand Decor (Pair with Brass I & Brass III) ETA: [DATE] SKU: 191607480705 4 …"
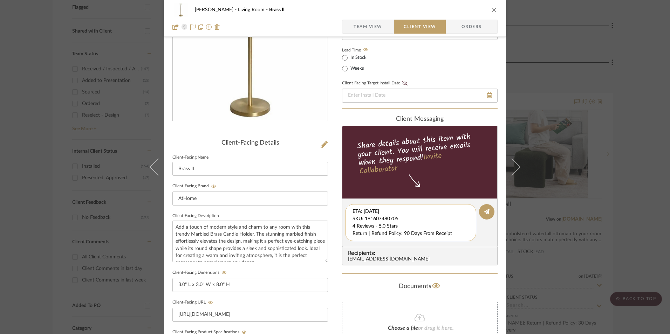
drag, startPoint x: 350, startPoint y: 212, endPoint x: 453, endPoint y: 239, distance: 106.7
click at [453, 239] on div "TV Stand Decor (Pair with Brass I & Brass III) ETA: [DATE] SKU: 191607480705 4 …" at bounding box center [410, 222] width 131 height 37
drag, startPoint x: 376, startPoint y: 227, endPoint x: 367, endPoint y: 219, distance: 12.1
click at [367, 219] on textarea "TV Stand Decor (Pair with Brass I & Brass III) ETA: [DATE] SKU: 191607480705 4 …" at bounding box center [413, 222] width 122 height 29
drag, startPoint x: 351, startPoint y: 211, endPoint x: 467, endPoint y: 237, distance: 118.6
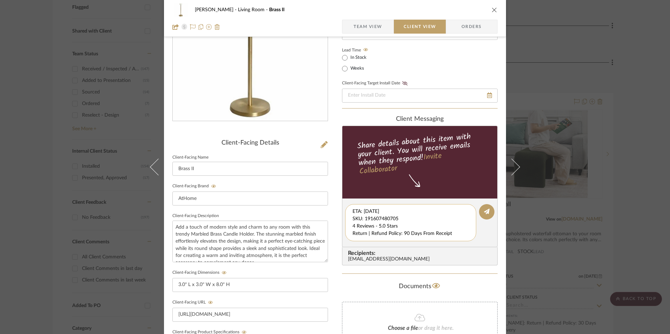
click at [467, 237] on textarea "TV Stand Decor (Pair with Brass I & Brass III) ETA: [DATE] SKU: 191607480705 4 …" at bounding box center [413, 222] width 122 height 29
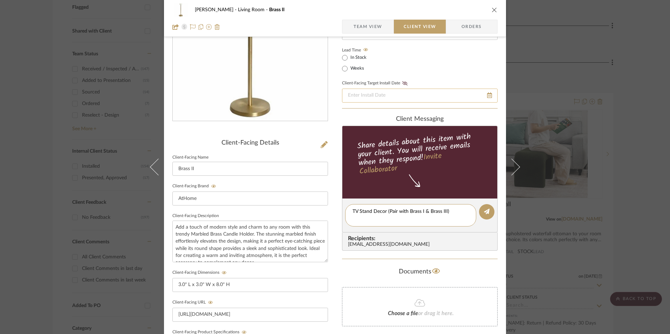
type textarea "TV Stand Decor (Pair with Brass I & Brass III)"
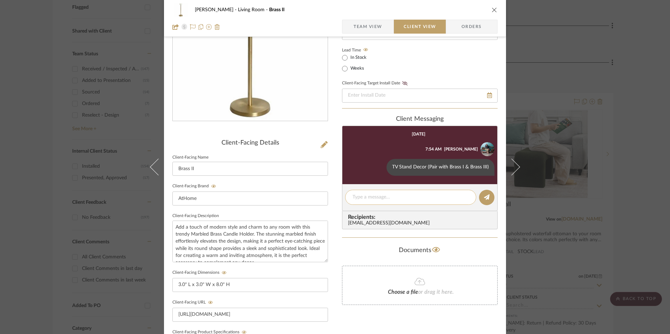
click at [379, 192] on div at bounding box center [410, 197] width 131 height 15
paste textarea "ETA: [DATE] SKU: 191607480705 4 Reviews - 5.0 Stars Return | Refund Policy: 90 …"
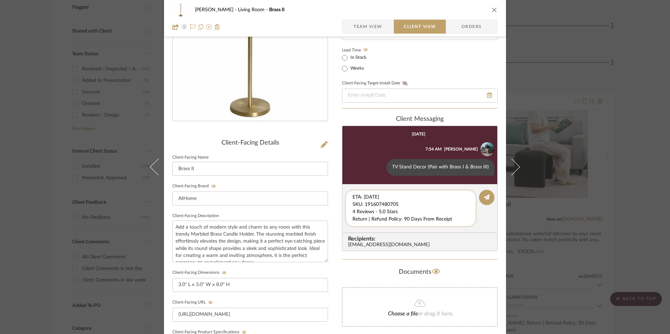
drag, startPoint x: 400, startPoint y: 204, endPoint x: 332, endPoint y: 183, distance: 71.3
click at [325, 185] on div "[PERSON_NAME] Living Room Brass II Team View Client View Orders Client-Facing D…" at bounding box center [335, 217] width 342 height 583
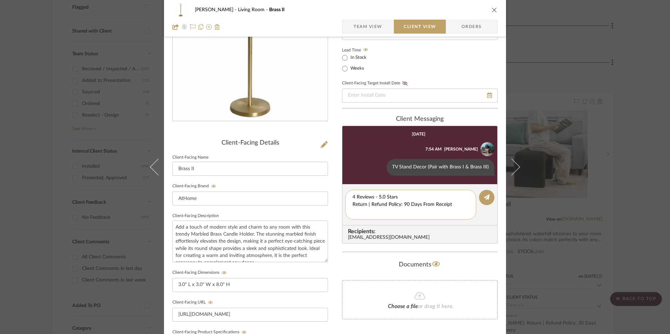
click at [350, 205] on div "4 Reviews - 5.0 Stars Return | Refund Policy: 90 Days From Receipt" at bounding box center [410, 205] width 131 height 30
click at [352, 205] on textarea "4 Reviews - 5.0 Stars Return | Refund Policy: 90 Days From Receipt" at bounding box center [410, 205] width 116 height 22
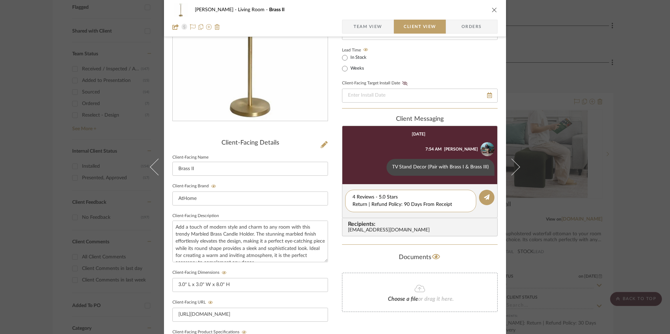
drag, startPoint x: 454, startPoint y: 203, endPoint x: 341, endPoint y: 202, distance: 113.2
click at [342, 202] on editor-of-message "4 Reviews - 5.0 Stars Return | Refund Policy: 90 Days From Receipt" at bounding box center [420, 201] width 156 height 34
type textarea "4 Reviews - 5.0 Stars"
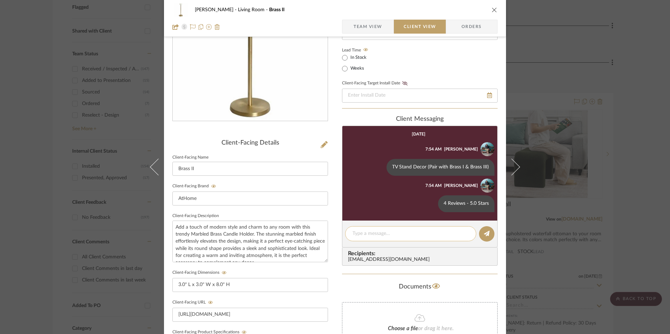
click at [358, 232] on textarea at bounding box center [410, 233] width 116 height 7
paste textarea "Return | Refund Policy: 90 Days From Receipt"
type textarea "Return | Refund Policy: 90 Days From Receipt"
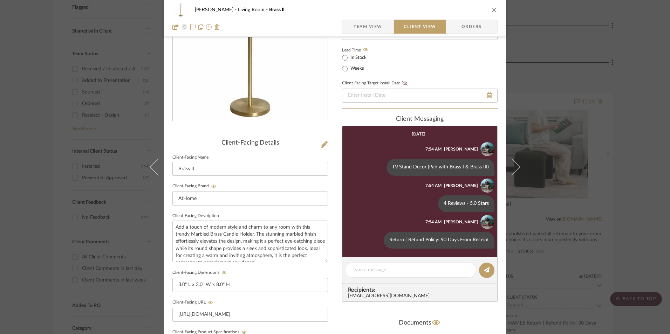
click at [492, 10] on icon "close" at bounding box center [495, 10] width 6 height 6
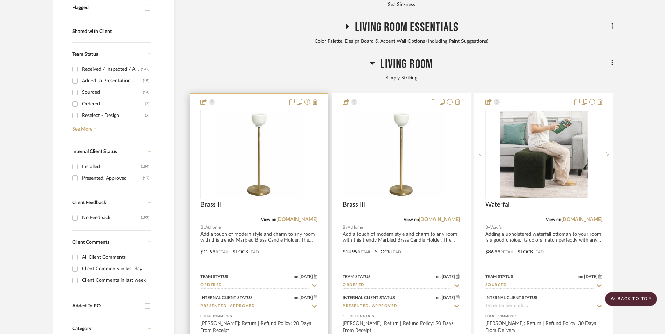
scroll to position [324, 0]
click at [261, 110] on img "0" at bounding box center [259, 154] width 88 height 88
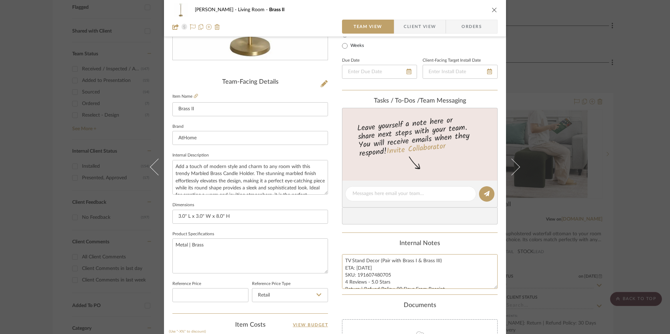
scroll to position [7, 0]
drag, startPoint x: 343, startPoint y: 261, endPoint x: 453, endPoint y: 289, distance: 113.4
click at [465, 292] on summary-project-notes "Internal Notes TV Stand Decor (Pair with Brass I & Brass III) ETA: [DATE] SKU: …" at bounding box center [420, 267] width 156 height 55
click at [492, 11] on icon "close" at bounding box center [495, 10] width 6 height 6
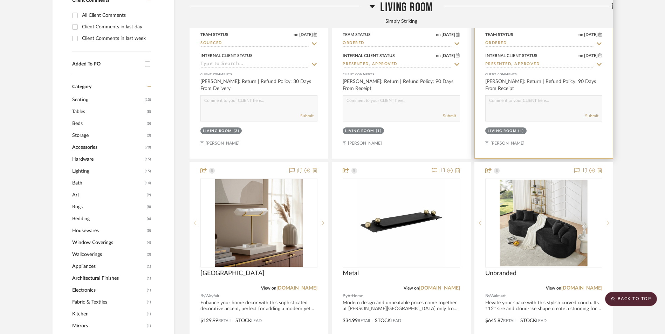
scroll to position [569, 0]
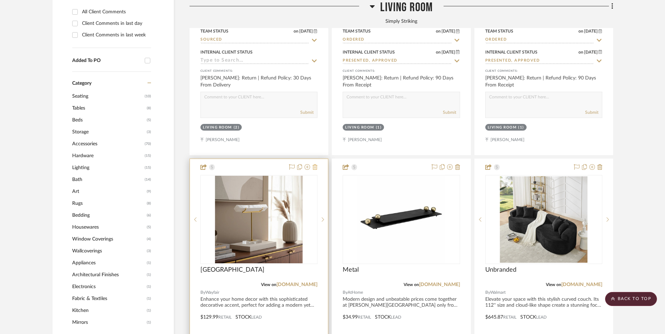
click at [317, 164] on icon at bounding box center [315, 167] width 5 height 6
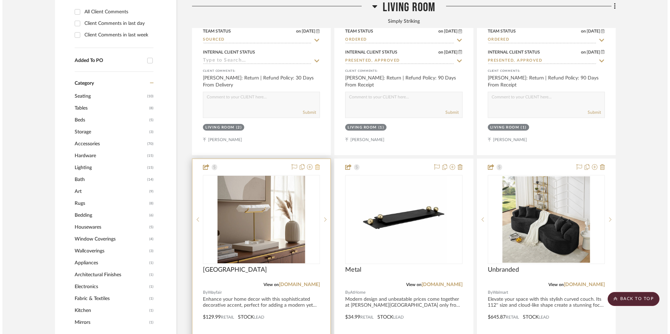
scroll to position [0, 0]
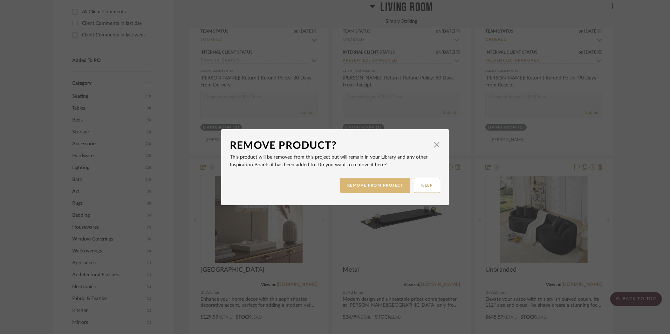
click at [392, 186] on button "REMOVE FROM PROJECT" at bounding box center [375, 185] width 70 height 15
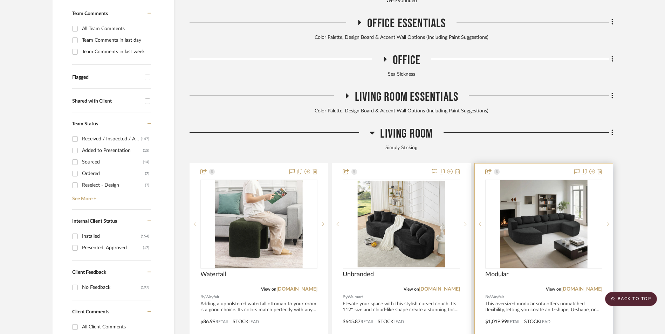
scroll to position [219, 0]
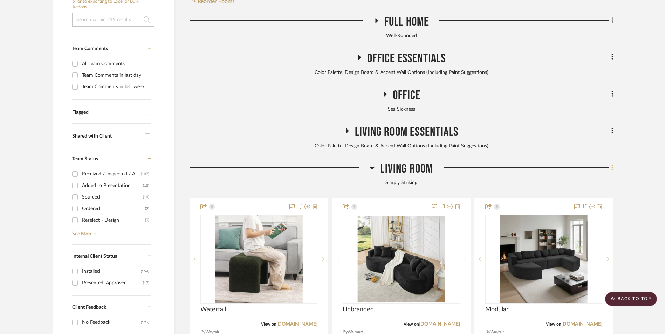
click at [612, 164] on icon at bounding box center [612, 168] width 2 height 8
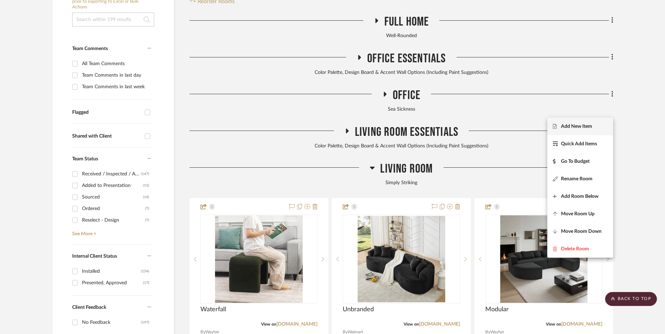
click at [587, 122] on button "Add New Item" at bounding box center [580, 127] width 66 height 18
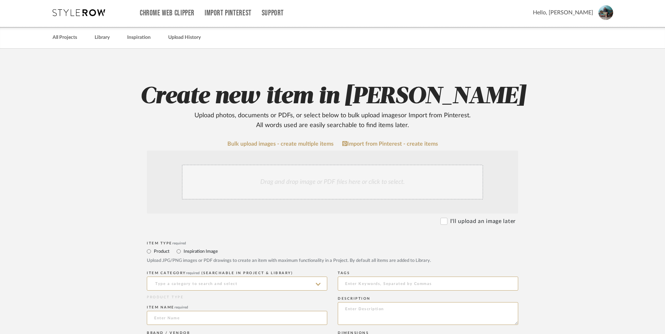
scroll to position [219, 0]
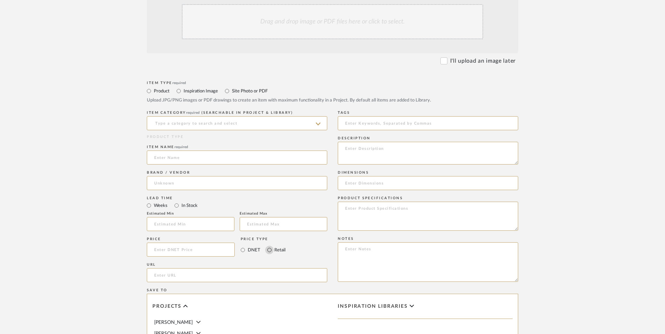
click at [268, 246] on input "Retail" at bounding box center [269, 250] width 8 height 8
radio input "true"
click at [178, 201] on input "In Stock" at bounding box center [176, 205] width 8 height 8
radio input "true"
click at [182, 176] on input at bounding box center [237, 183] width 180 height 14
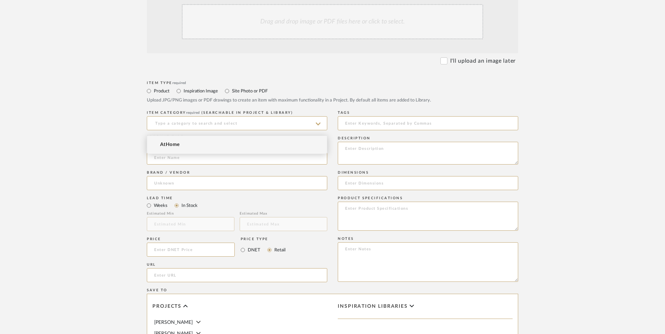
click at [185, 145] on mat-option "AtHome" at bounding box center [237, 145] width 180 height 18
type input "AtHome"
click at [190, 151] on input at bounding box center [237, 158] width 180 height 14
type input "Brass I"
click at [193, 109] on div "ITEM CATEGORY required (Searchable in Project & Library)" at bounding box center [237, 122] width 180 height 26
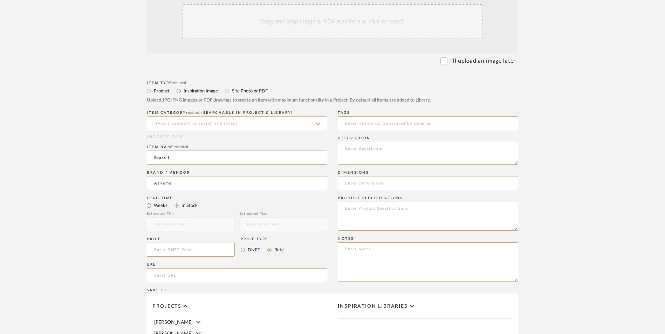
click at [192, 116] on input at bounding box center [237, 123] width 180 height 14
click at [183, 88] on div "Other Accessory Items" at bounding box center [237, 85] width 180 height 18
type input "Other Accessory Items"
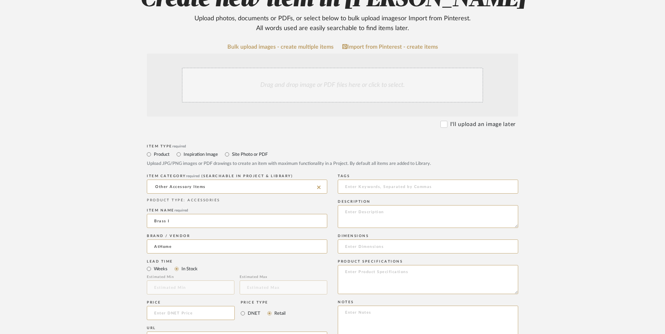
scroll to position [78, 0]
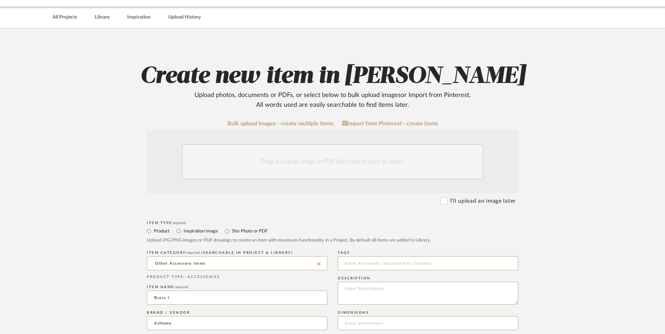
click at [304, 144] on div "Drag and drop image or PDF files here or click to select." at bounding box center [332, 161] width 301 height 35
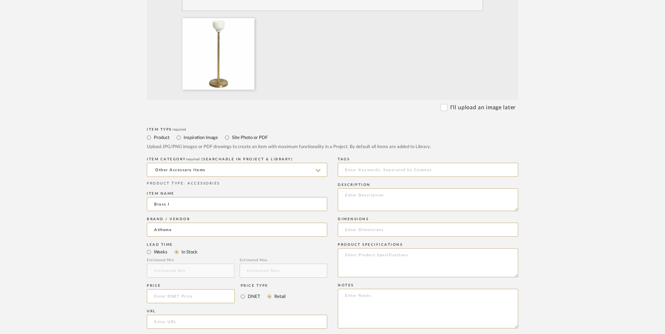
scroll to position [289, 0]
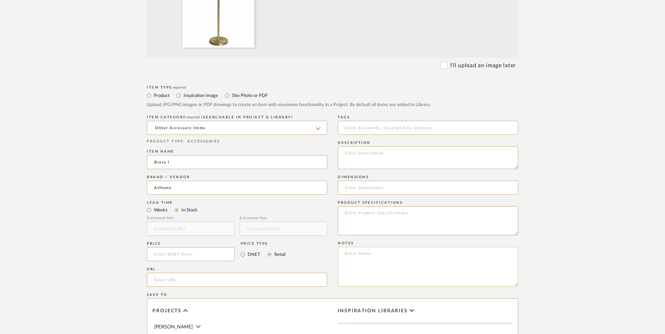
click at [392, 247] on textarea at bounding box center [428, 267] width 180 height 40
paste textarea "TV Stand Decor (Pair with Brass I & Brass III) ETA: [DATE] SKU: 191607480705 4 …"
click at [418, 247] on textarea "TV Stand Decor (Pair with Brass I & Brass III) ETA: [DATE] SKU: 191607480705 4 …" at bounding box center [428, 267] width 180 height 40
click at [344, 247] on textarea "TV Stand Decor (Pair with Brass II & Brass III) ETA: [DATE] SKU: 191607480705 4…" at bounding box center [428, 267] width 180 height 40
drag, startPoint x: 379, startPoint y: 210, endPoint x: 372, endPoint y: 211, distance: 6.8
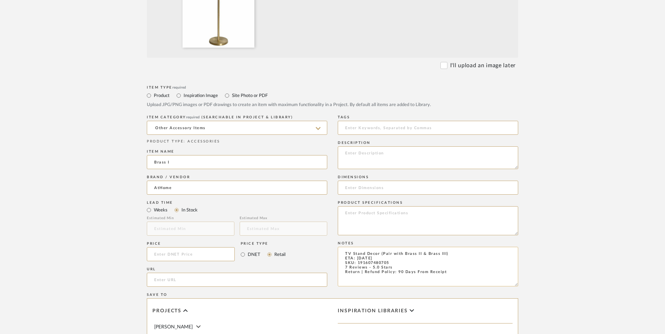
click at [372, 247] on textarea "TV Stand Decor (Pair with Brass II & Brass III) ETA: [DATE] SKU: 191607480705 7…" at bounding box center [428, 267] width 180 height 40
type textarea "TV Stand Decor (Pair with Brass II & Brass III) ETA: [DATE] SKU: 191607480705 7…"
click at [198, 273] on input "url" at bounding box center [237, 280] width 180 height 14
paste input "[URL][DOMAIN_NAME]"
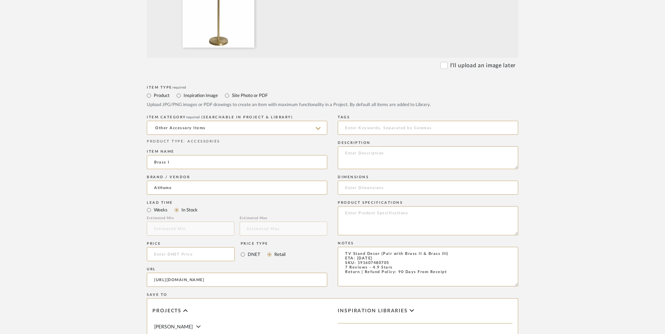
type input "[URL][DOMAIN_NAME]"
drag, startPoint x: 87, startPoint y: 221, endPoint x: 176, endPoint y: 198, distance: 92.2
click at [87, 219] on upload-items "Create new item in [PERSON_NAME] Upload photos, documents or PDFs, or select be…" at bounding box center [332, 164] width 665 height 692
click at [181, 247] on input at bounding box center [191, 254] width 88 height 14
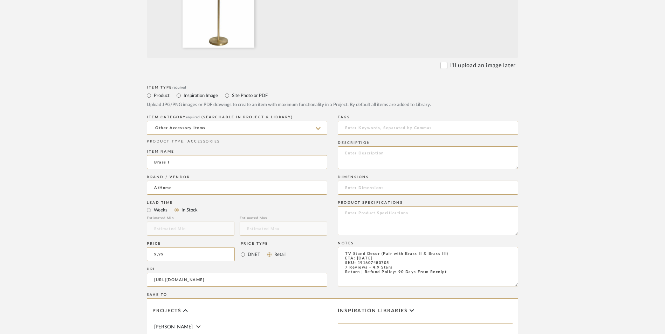
type input "$9.99"
drag, startPoint x: 110, startPoint y: 210, endPoint x: 112, endPoint y: 206, distance: 4.9
click at [110, 210] on form "Bulk upload images - create multiple items Import from Pinterest - create items…" at bounding box center [332, 201] width 446 height 583
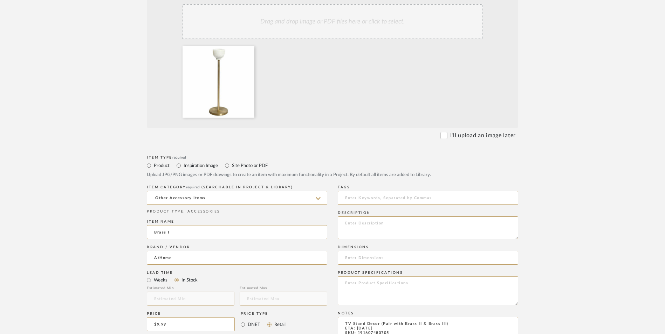
scroll to position [254, 0]
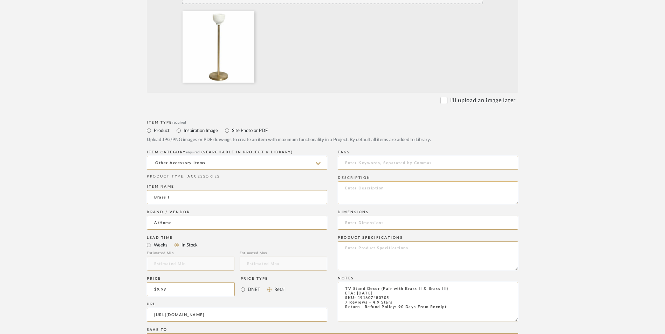
click at [410, 181] on textarea at bounding box center [428, 192] width 180 height 23
paste textarea "Add a touch of modern style and charm to any room with this trendy Marbled Bras…"
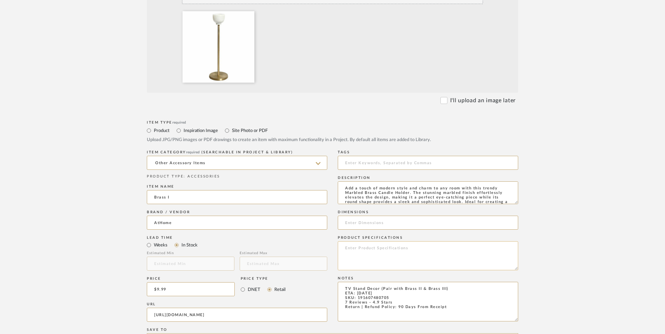
scroll to position [9, 0]
type textarea "Add a touch of modern style and charm to any room with this trendy Marbled Bras…"
click at [404, 216] on input at bounding box center [428, 223] width 180 height 14
paste input ".0" L x 3.0" W x 6.8" H"
type input ".0" L x 3.0" W x 6.8" H"
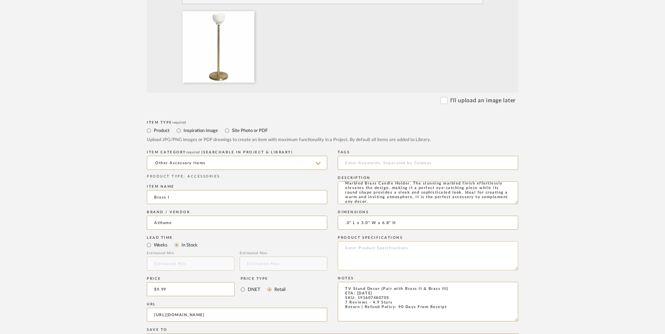
click at [376, 241] on textarea at bounding box center [428, 255] width 180 height 29
type textarea "Metallic | Brass"
click at [343, 216] on input ".0" L x 3.0" W x 6.8" H" at bounding box center [428, 223] width 180 height 14
type input "3.0" L x 3.0" W x 6.8" H"
click at [377, 282] on textarea "TV Stand Decor (Pair with Brass II & Brass III) ETA: [DATE] SKU: 191607480705 7…" at bounding box center [428, 302] width 180 height 40
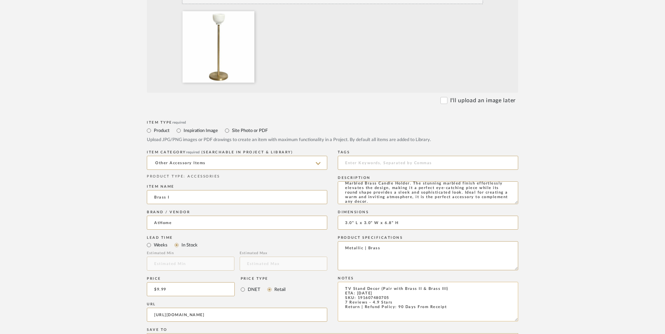
drag, startPoint x: 389, startPoint y: 241, endPoint x: 358, endPoint y: 241, distance: 31.5
click at [358, 282] on textarea "TV Stand Decor (Pair with Brass II & Brass III) ETA: [DATE] SKU: 191607480705 7…" at bounding box center [428, 302] width 180 height 40
paste textarea "12"
type textarea "TV Stand Decor (Pair with Brass II & Brass III) ETA: [DATE] SKU: 191607480712 7…"
click at [530, 214] on form "Bulk upload images - create multiple items Import from Pinterest - create items…" at bounding box center [332, 236] width 446 height 583
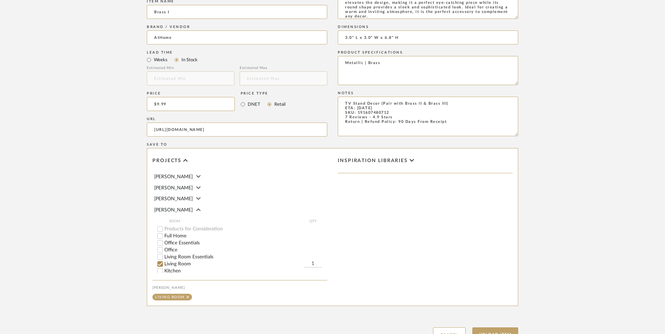
scroll to position [441, 0]
click at [503, 326] on button "Upload Item" at bounding box center [495, 333] width 46 height 14
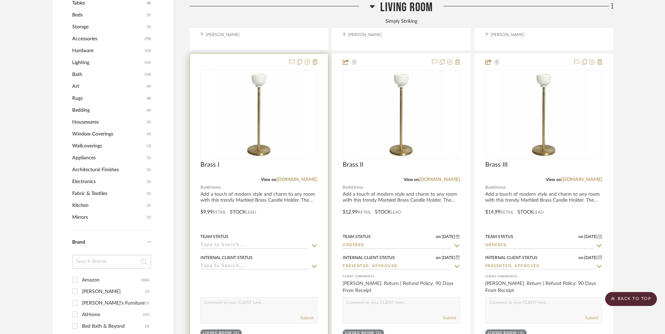
scroll to position [709, 0]
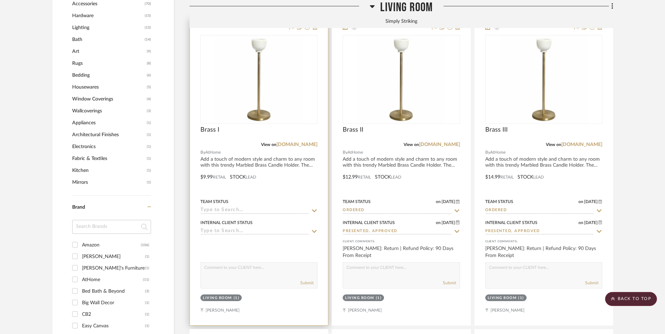
click at [270, 63] on img "0" at bounding box center [259, 80] width 88 height 88
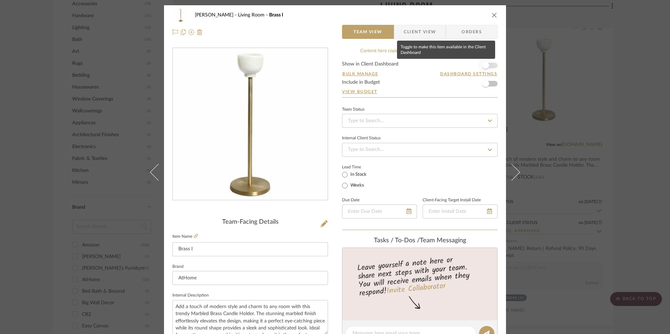
click at [486, 67] on span "button" at bounding box center [485, 65] width 7 height 7
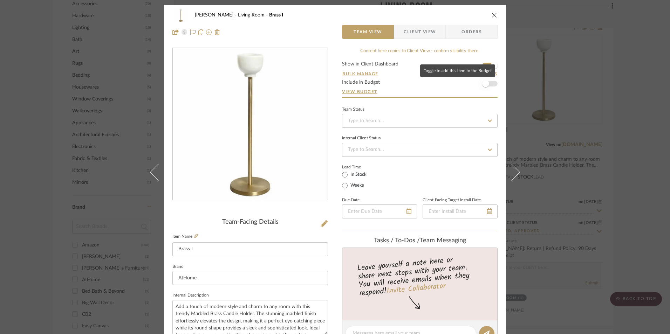
click at [485, 86] on span "button" at bounding box center [485, 83] width 7 height 7
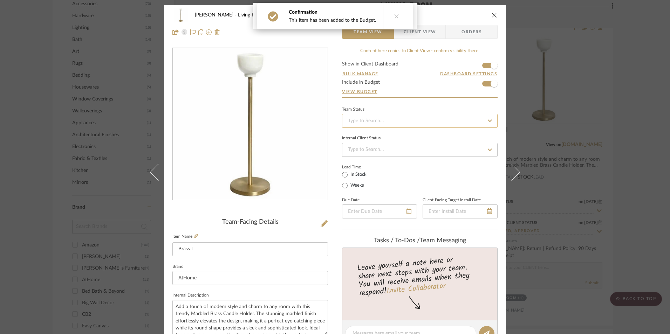
click at [436, 120] on input at bounding box center [420, 121] width 156 height 14
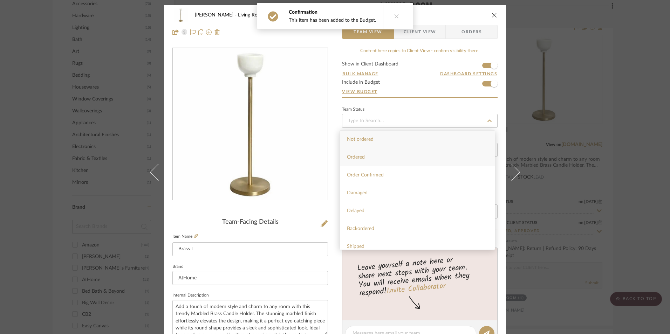
click at [398, 152] on div "Ordered" at bounding box center [417, 158] width 155 height 18
type input "[DATE]"
type input "Ordered"
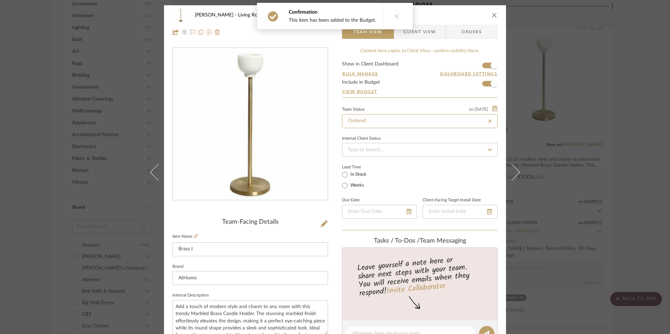
type input "[DATE]"
type input "Ordered"
click at [390, 151] on input at bounding box center [420, 150] width 156 height 14
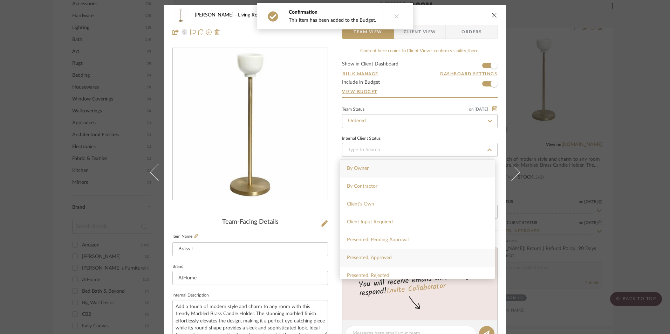
click at [388, 254] on div "Presented, Approved" at bounding box center [417, 258] width 155 height 18
type input "[DATE]"
type input "Presented, Approved"
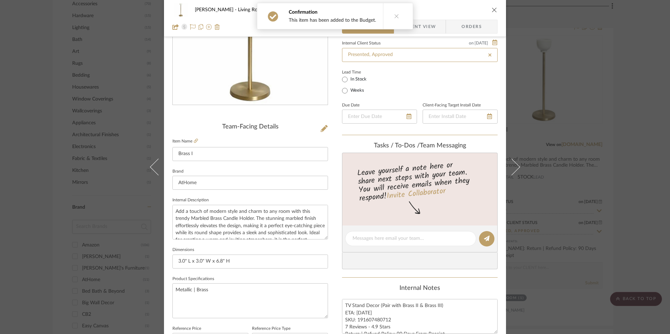
type input "[DATE]"
type input "Presented, Approved"
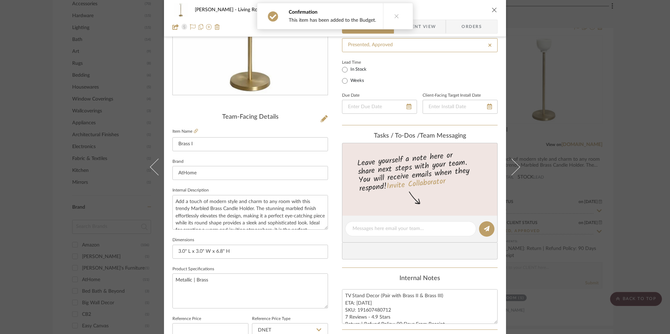
scroll to position [210, 0]
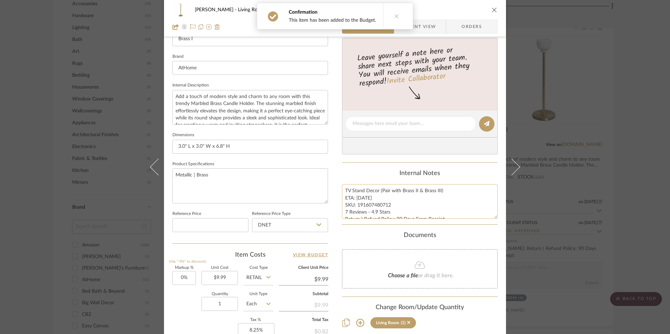
click at [378, 211] on textarea "TV Stand Decor (Pair with Brass II & Brass III) ETA: [DATE] SKU: 191607480712 7…" at bounding box center [420, 201] width 156 height 35
drag, startPoint x: 388, startPoint y: 205, endPoint x: 355, endPoint y: 205, distance: 33.6
click at [355, 205] on textarea "TV Stand Decor (Pair with Brass II & Brass III) ETA: [DATE] SKU: 191607480712 7…" at bounding box center [420, 201] width 156 height 35
click at [298, 229] on input "DNET" at bounding box center [290, 225] width 76 height 14
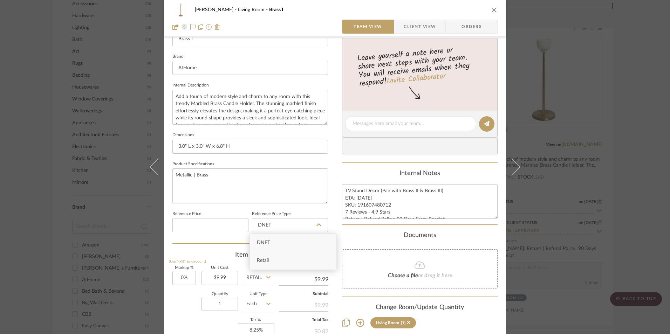
click at [278, 261] on div "Retail" at bounding box center [293, 261] width 87 height 18
type input "Retail"
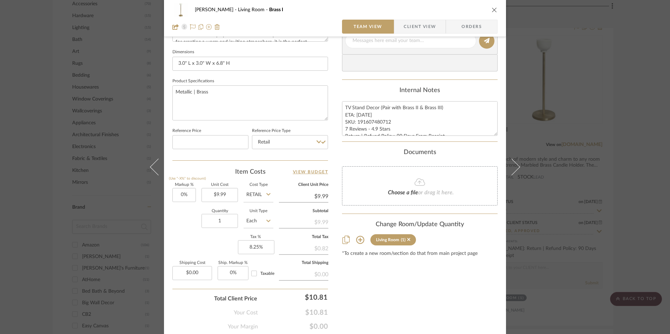
scroll to position [318, 0]
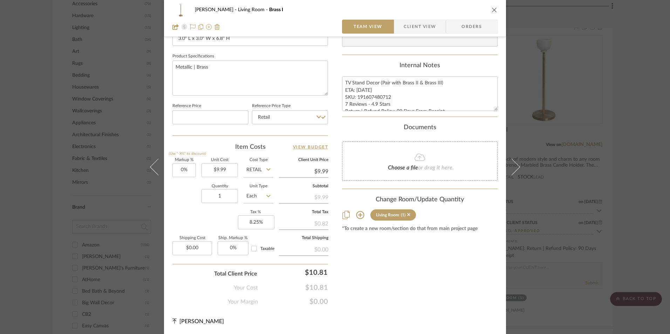
click at [469, 21] on span "Orders" at bounding box center [472, 27] width 36 height 14
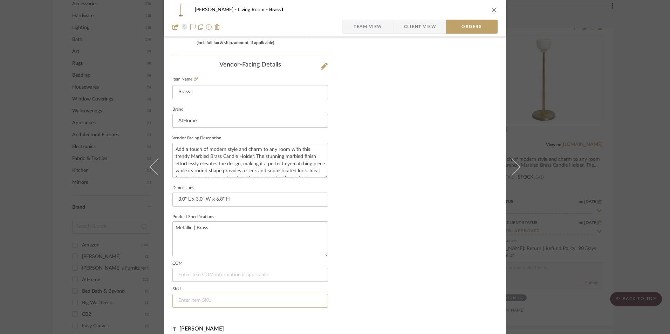
scroll to position [411, 0]
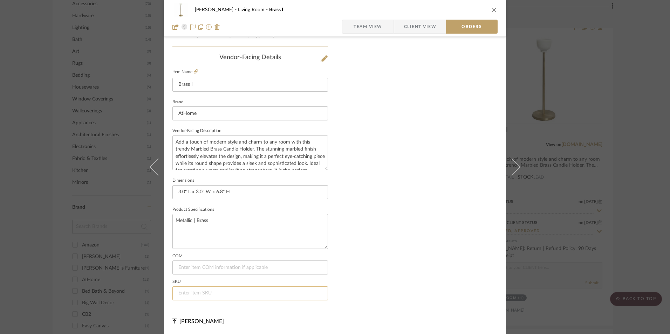
click at [202, 294] on input at bounding box center [250, 294] width 156 height 14
paste input "191607480712"
type input "191607480712"
click at [354, 25] on span "Team View" at bounding box center [368, 27] width 29 height 14
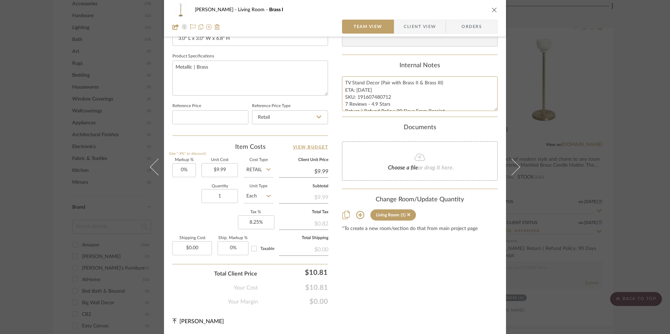
scroll to position [7, 0]
drag, startPoint x: 343, startPoint y: 82, endPoint x: 464, endPoint y: 117, distance: 125.4
click at [464, 117] on summary-project-notes "Internal Notes TV Stand Decor (Pair with Brass II & Brass III) ETA: [DATE] SKU:…" at bounding box center [420, 89] width 156 height 55
click at [424, 29] on span "Client View" at bounding box center [420, 27] width 32 height 14
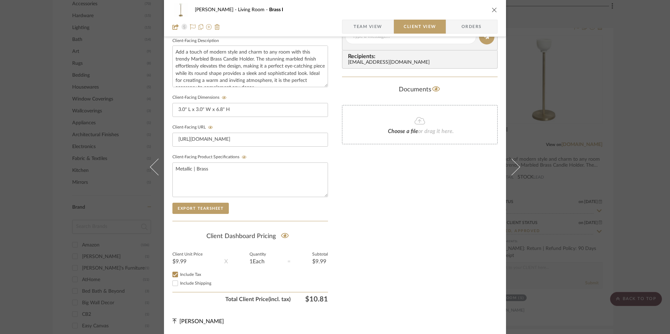
scroll to position [114, 0]
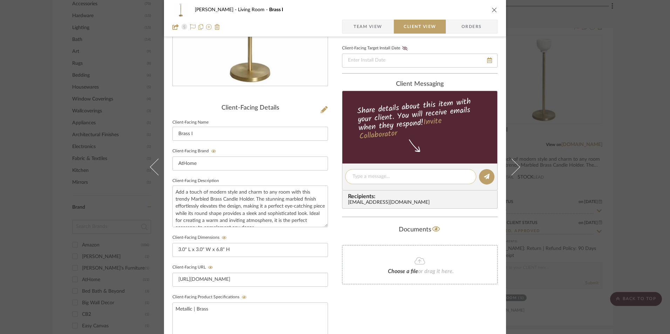
click at [366, 176] on textarea at bounding box center [410, 176] width 116 height 7
paste textarea "TV Stand Decor (Pair with Brass II & Brass III) ETA: [DATE] SKU: 191607480712 7…"
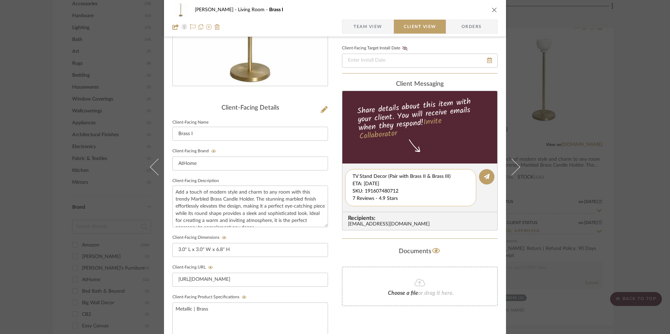
scroll to position [7, 0]
drag, startPoint x: 350, startPoint y: 176, endPoint x: 475, endPoint y: 208, distance: 128.5
click at [475, 208] on editor-of-message "TV Stand Decor (Pair with Brass II & Brass III) ETA: [DATE] SKU: 191607480712 7…" at bounding box center [420, 188] width 156 height 49
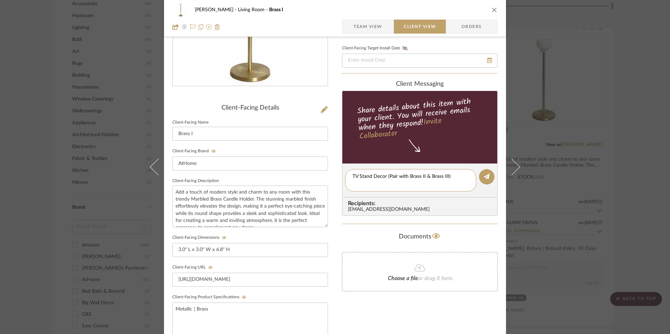
scroll to position [0, 0]
type textarea "TV Stand Decor (Pair with Brass II & Brass III)"
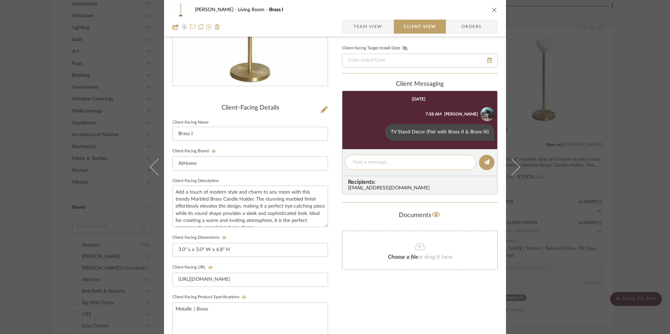
click at [365, 163] on textarea at bounding box center [410, 162] width 116 height 7
paste textarea "ETA: [DATE] SKU: 191607480712 7 Reviews - 4.9 Stars Return | Refund Policy: 90 …"
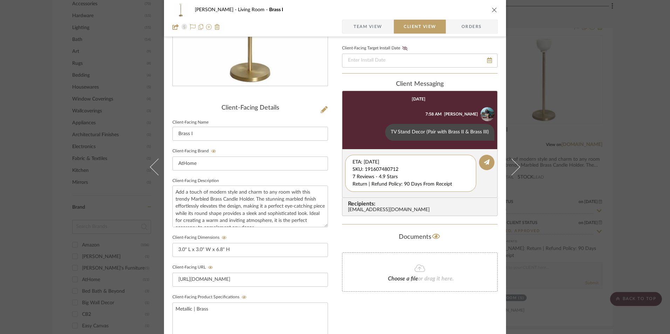
drag, startPoint x: 387, startPoint y: 170, endPoint x: 317, endPoint y: 146, distance: 73.8
click at [316, 146] on div "[PERSON_NAME] Living Room Brass I Team View Client View Orders Client-Facing De…" at bounding box center [335, 182] width 342 height 583
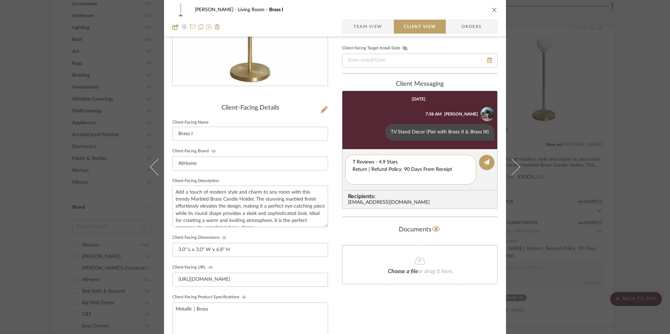
click at [352, 169] on textarea "7 Reviews - 4.9 Stars Return | Refund Policy: 90 Days From Receipt" at bounding box center [410, 170] width 116 height 22
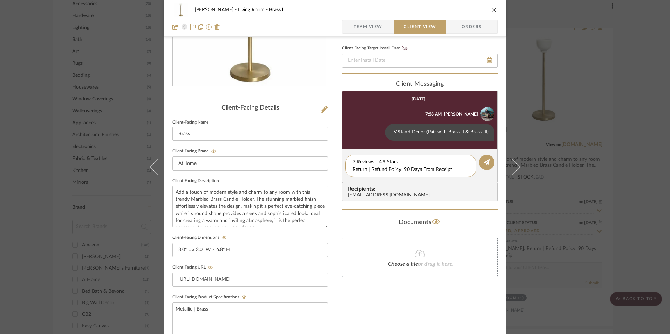
drag, startPoint x: 430, startPoint y: 171, endPoint x: 334, endPoint y: 171, distance: 96.7
click at [307, 171] on div "[PERSON_NAME] Living Room Brass I Team View Client View Orders Client-Facing De…" at bounding box center [335, 182] width 342 height 583
type textarea "7 Reviews - 4.9 Stars"
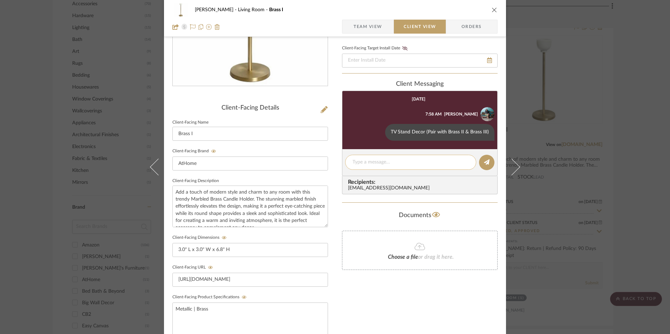
click at [373, 165] on textarea at bounding box center [410, 162] width 116 height 7
paste textarea "Return | Refund Policy: 90 Days From Receipt"
type textarea "Return | Refund Policy: 90 Days From Receipt"
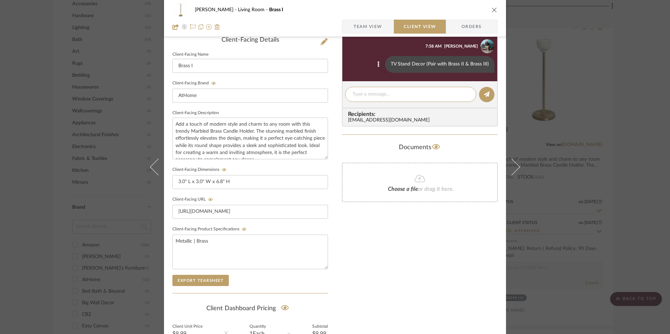
scroll to position [184, 0]
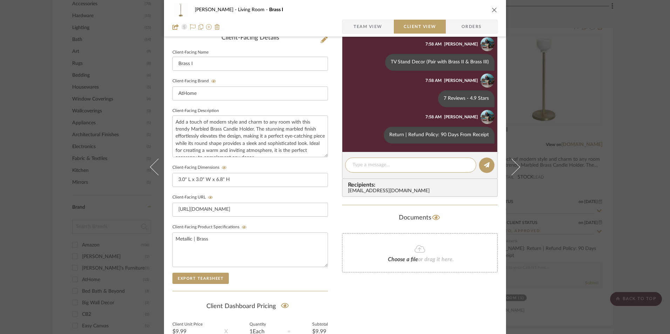
click at [377, 20] on span "Team View" at bounding box center [368, 27] width 29 height 14
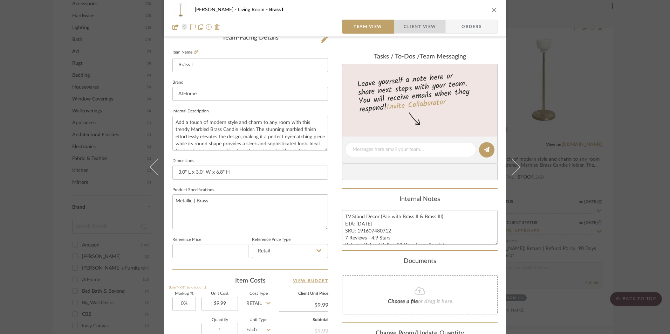
click at [405, 22] on span "Client View" at bounding box center [420, 27] width 32 height 14
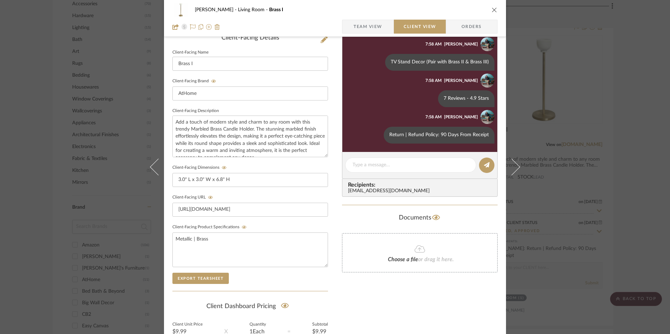
click at [492, 10] on icon "close" at bounding box center [495, 10] width 6 height 6
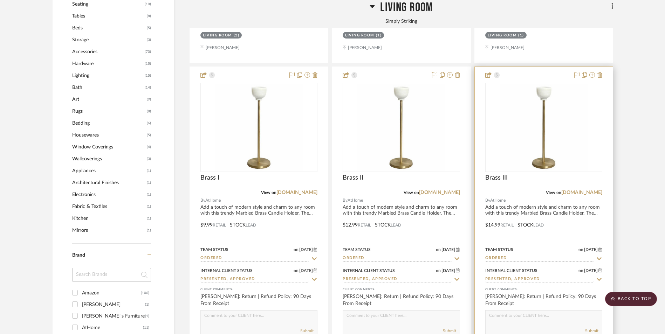
scroll to position [639, 0]
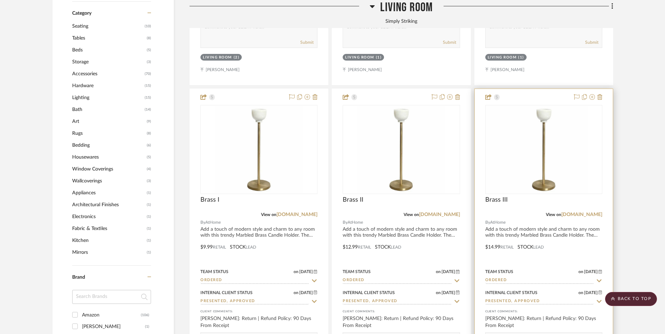
click at [543, 127] on img at bounding box center [544, 150] width 88 height 88
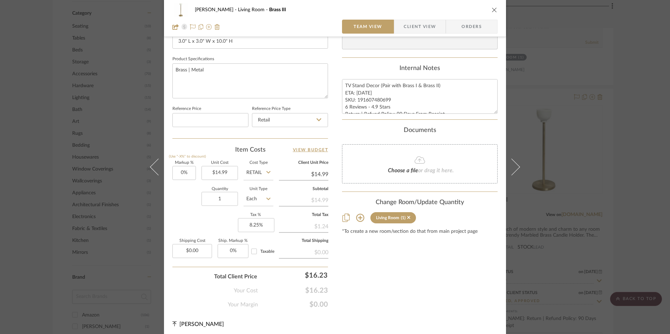
scroll to position [318, 0]
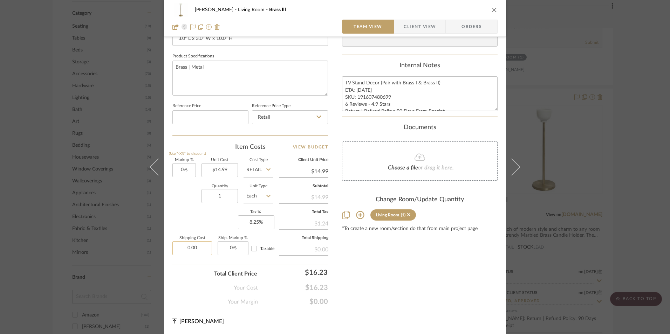
click at [194, 248] on input "0.00" at bounding box center [192, 248] width 40 height 14
type input "$6.99"
click at [413, 276] on div "Content here copies to Client View - confirm visibility there. Show in Client D…" at bounding box center [420, 18] width 156 height 577
click at [423, 25] on span "Client View" at bounding box center [420, 27] width 32 height 14
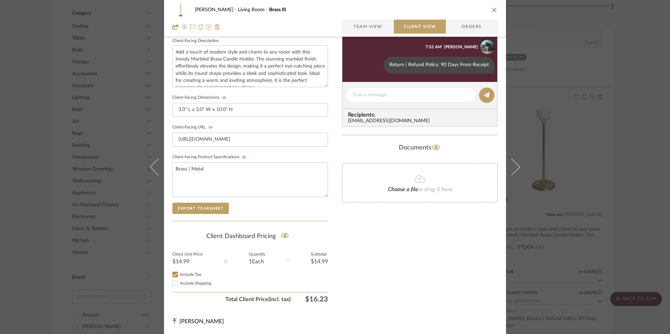
drag, startPoint x: 171, startPoint y: 284, endPoint x: 354, endPoint y: 272, distance: 183.3
click at [171, 284] on input "Include Shipping" at bounding box center [175, 283] width 8 height 8
checkbox input "true"
click at [400, 264] on div "Only content on this tab can share to Dashboard. Click eyeball icon to show or …" at bounding box center [420, 49] width 156 height 513
click at [493, 10] on icon "close" at bounding box center [495, 10] width 6 height 6
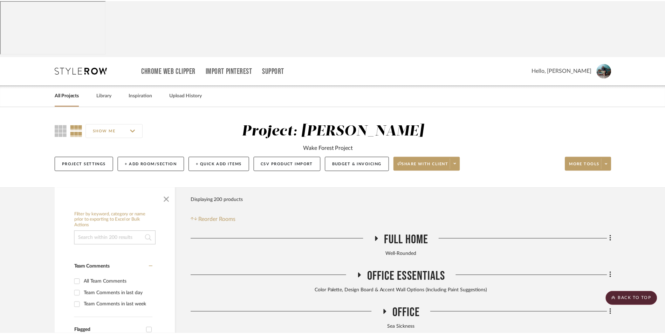
scroll to position [639, 0]
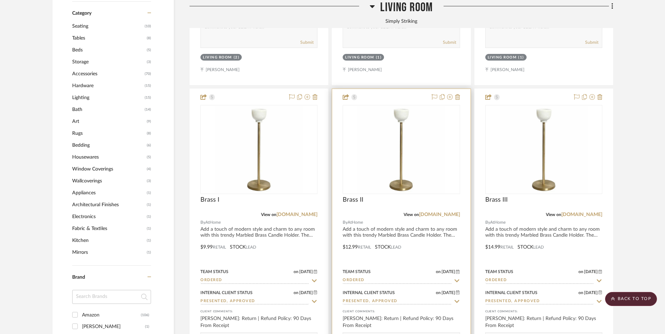
click at [394, 106] on img "0" at bounding box center [401, 150] width 88 height 88
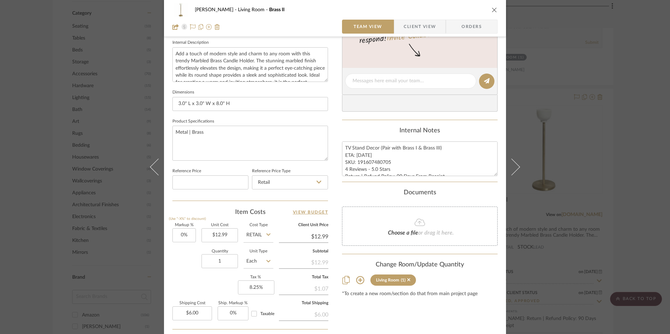
scroll to position [175, 0]
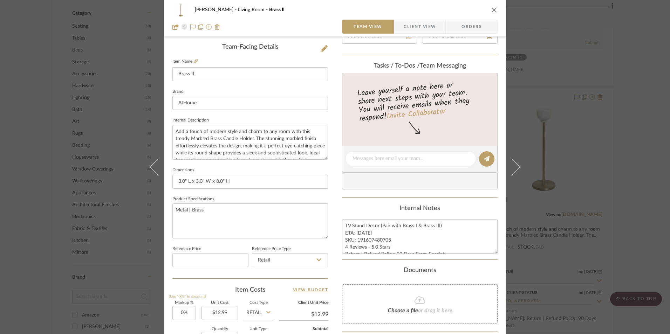
click at [413, 26] on span "Client View" at bounding box center [420, 27] width 32 height 14
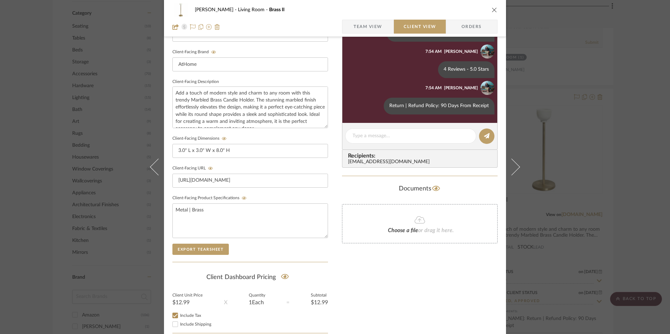
scroll to position [254, 0]
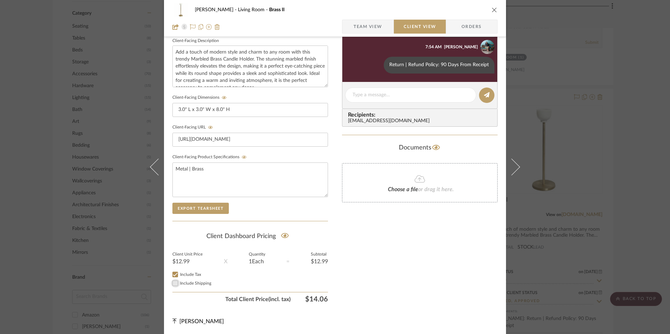
click at [174, 286] on input "Include Shipping" at bounding box center [175, 283] width 8 height 8
checkbox input "true"
click at [398, 273] on div "Only content on this tab can share to Dashboard. Click eyeball icon to show or …" at bounding box center [420, 49] width 156 height 513
click at [492, 9] on icon "close" at bounding box center [495, 10] width 6 height 6
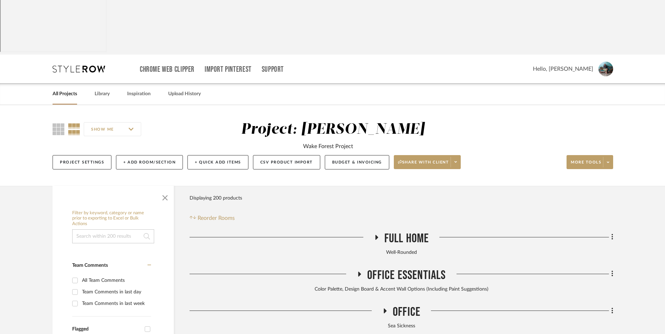
scroll to position [0, 0]
